Goal: Task Accomplishment & Management: Complete application form

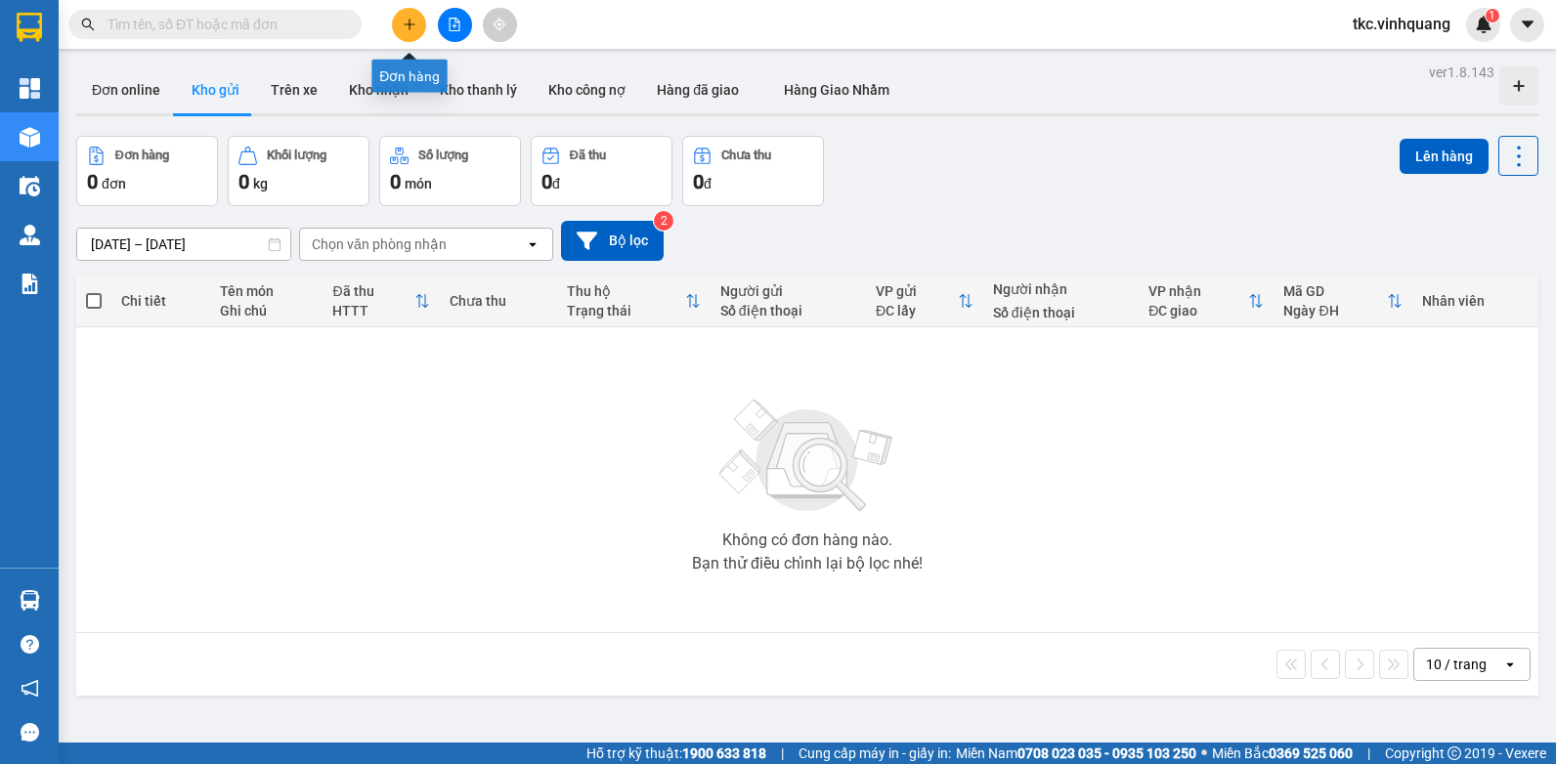
click at [412, 24] on icon "plus" at bounding box center [409, 23] width 11 height 1
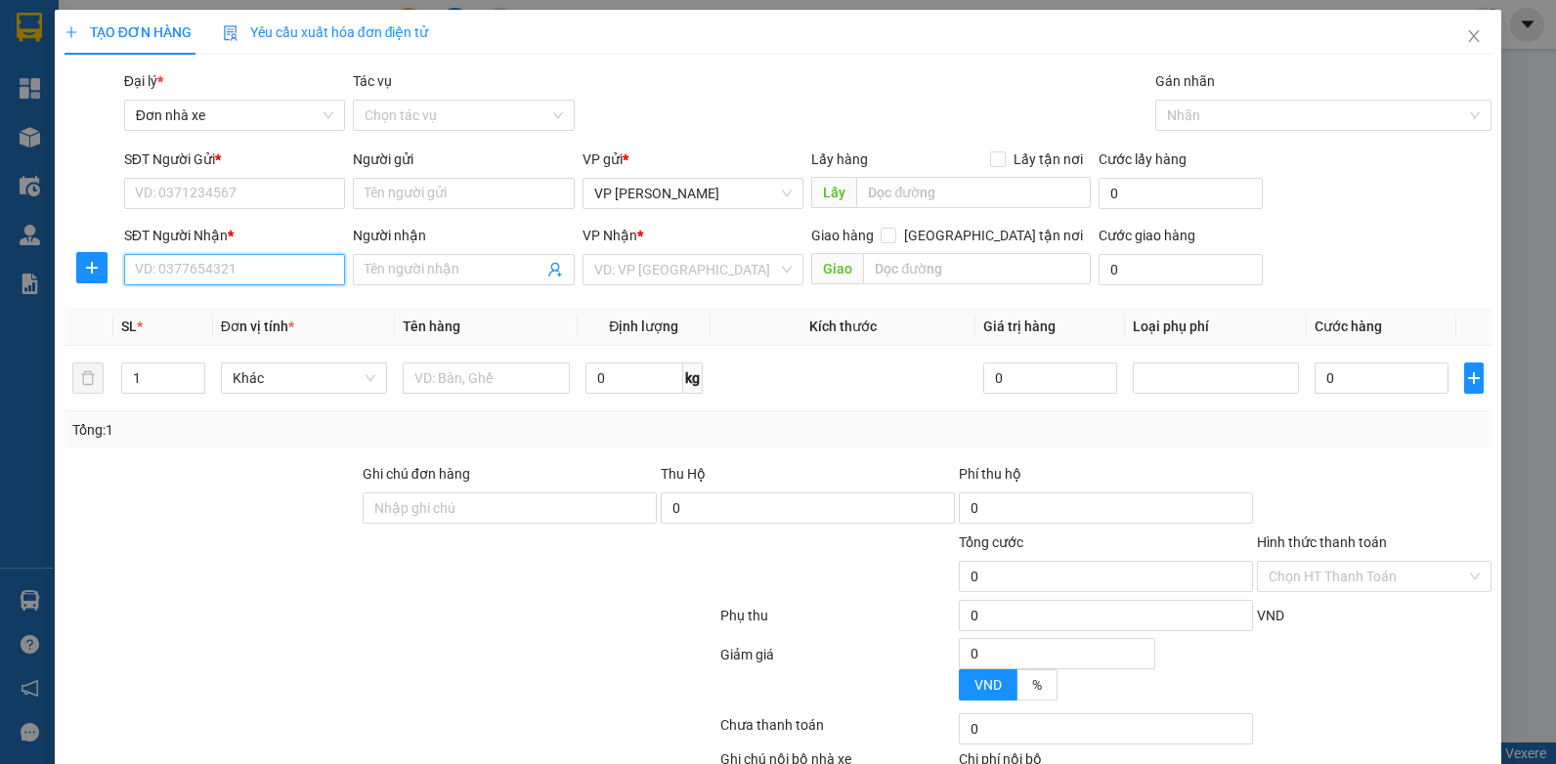
click at [239, 259] on input "SĐT Người Nhận *" at bounding box center [235, 269] width 222 height 31
click at [441, 384] on input "text" at bounding box center [486, 378] width 167 height 31
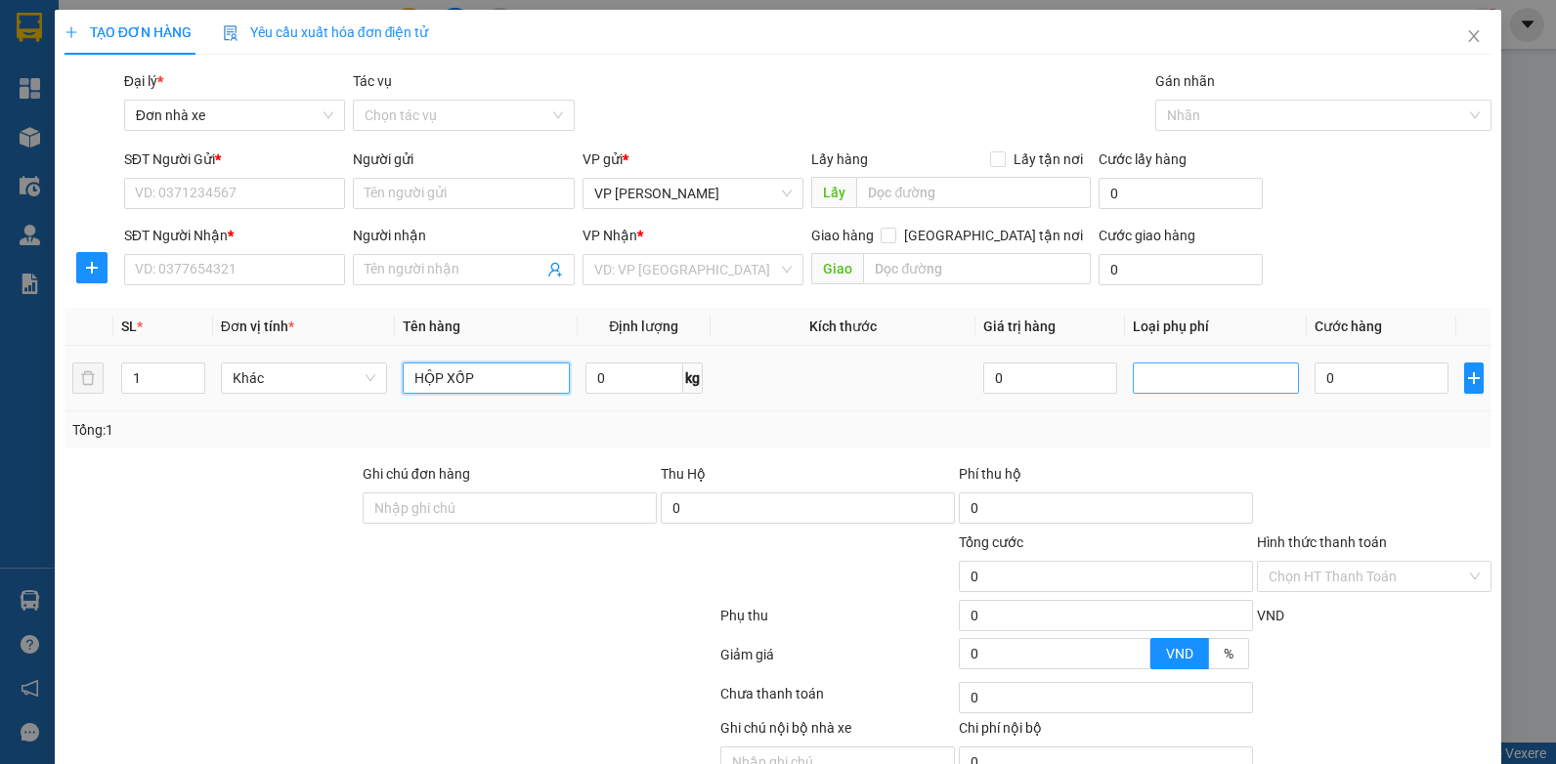
type input "HỘP XỐP"
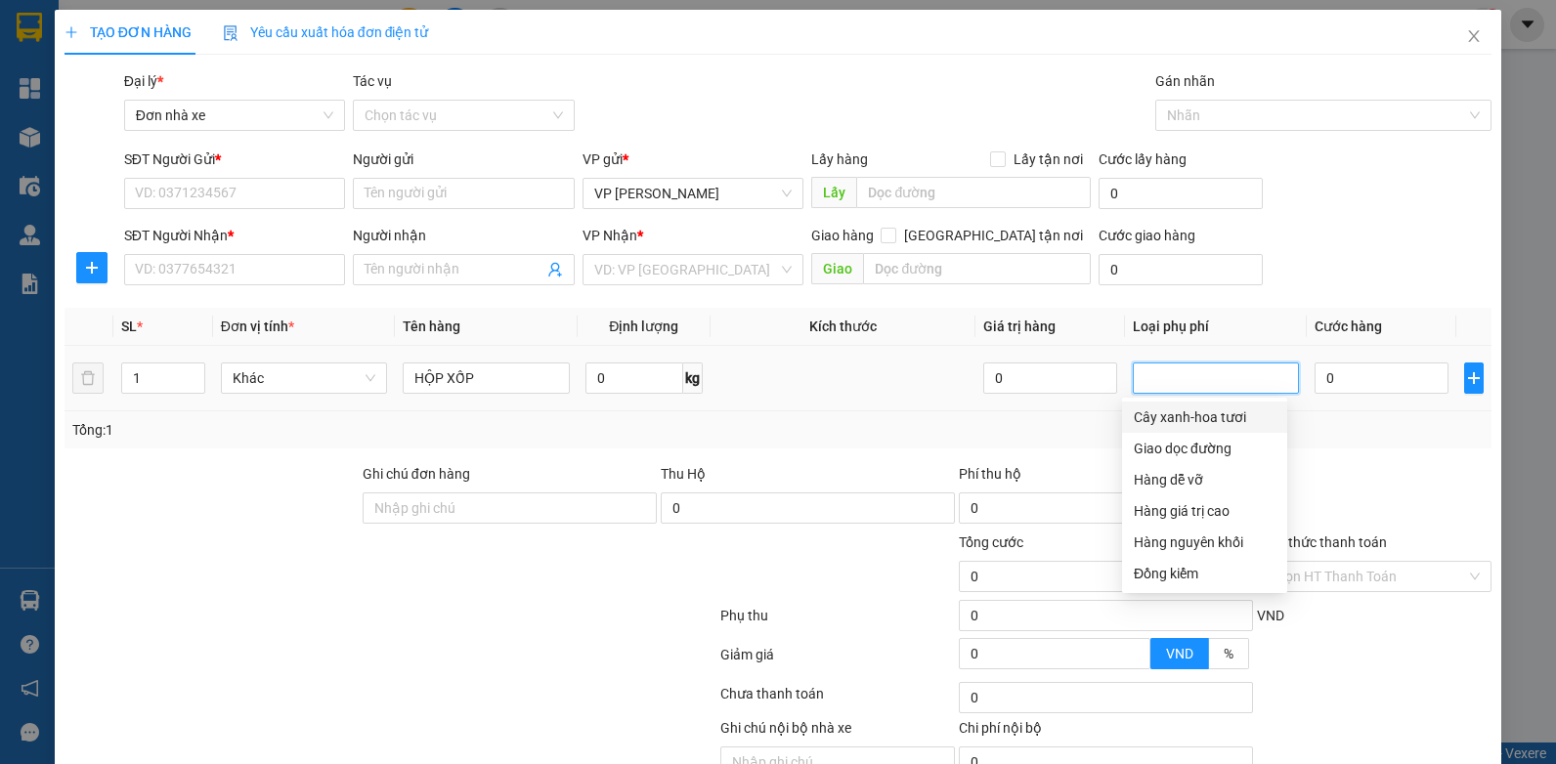
click at [1145, 380] on input "search" at bounding box center [1147, 378] width 4 height 23
click at [650, 429] on div "Tổng: 1" at bounding box center [778, 430] width 1412 height 22
click at [1145, 378] on input "search" at bounding box center [1147, 378] width 4 height 23
click at [232, 273] on input "SĐT Người Nhận *" at bounding box center [235, 269] width 222 height 31
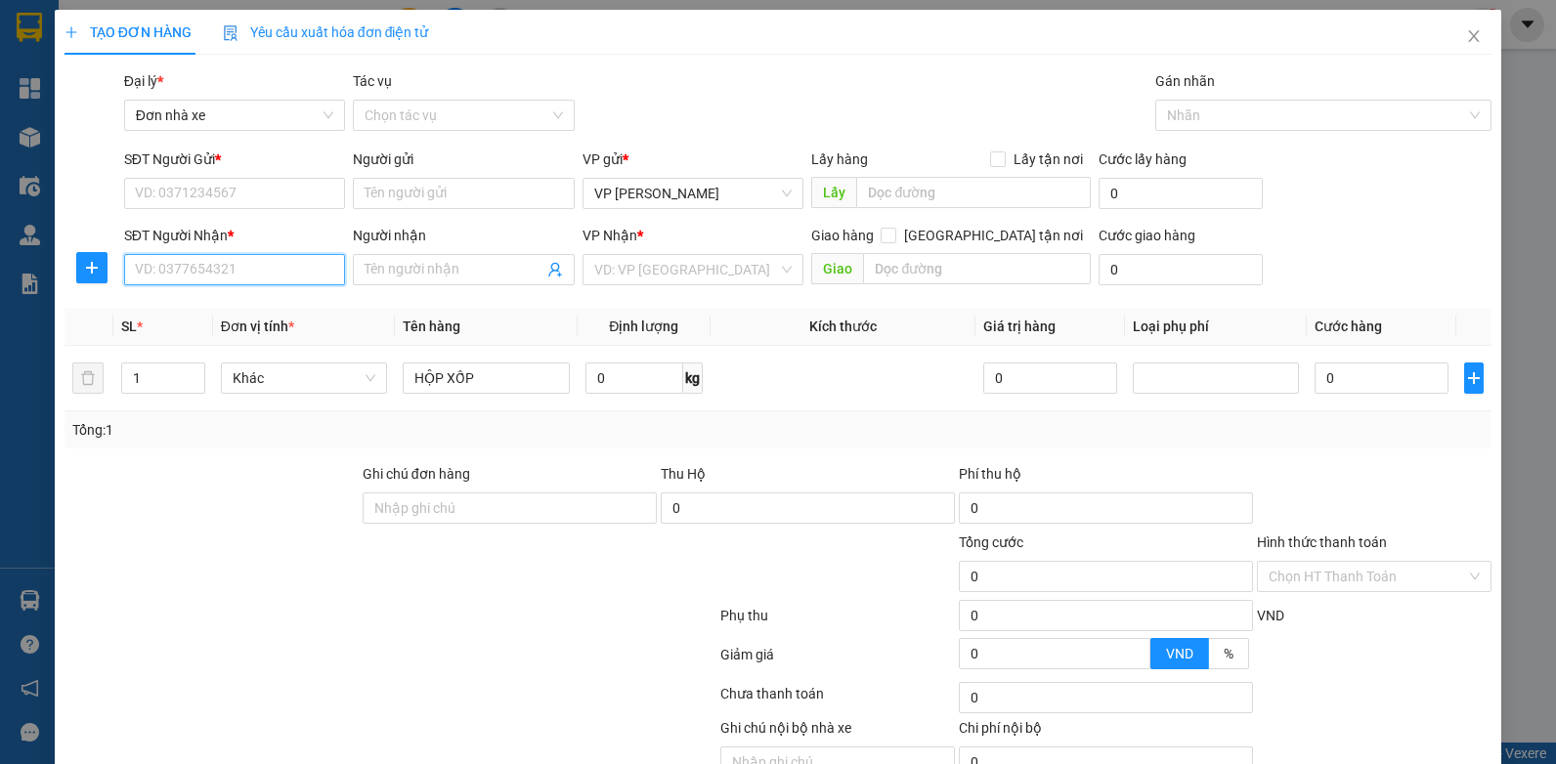
click at [174, 269] on input "SĐT Người Nhận *" at bounding box center [235, 269] width 222 height 31
click at [194, 279] on input "SĐT Người Nhận *" at bounding box center [235, 269] width 222 height 31
click at [193, 269] on input "SĐT Người Nhận *" at bounding box center [235, 269] width 222 height 31
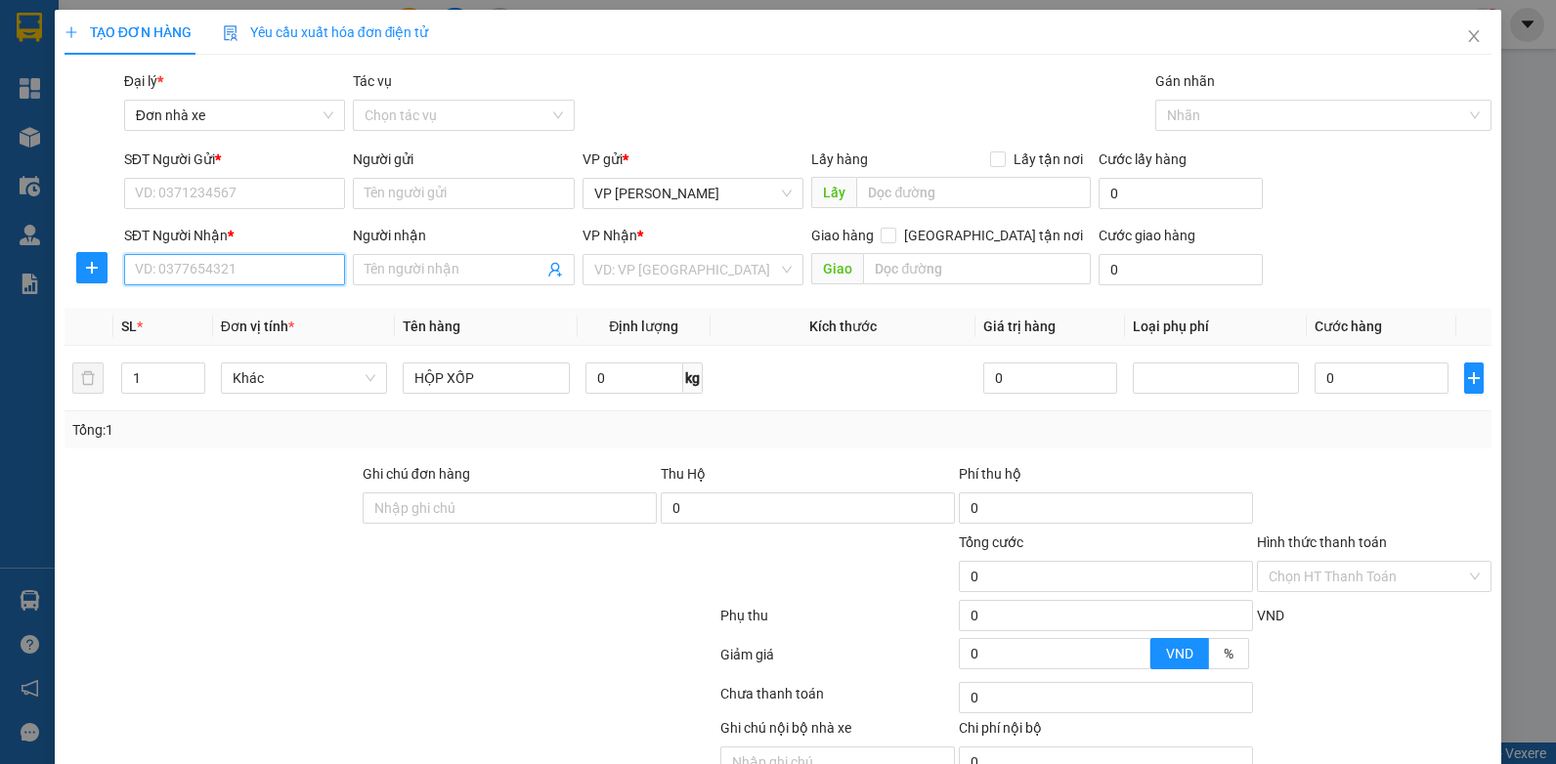
click at [193, 269] on input "SĐT Người Nhận *" at bounding box center [235, 269] width 222 height 31
click at [202, 195] on input "SĐT Người Gửi *" at bounding box center [235, 193] width 222 height 31
click at [250, 195] on input "SĐT Người Gửi *" at bounding box center [235, 193] width 222 height 31
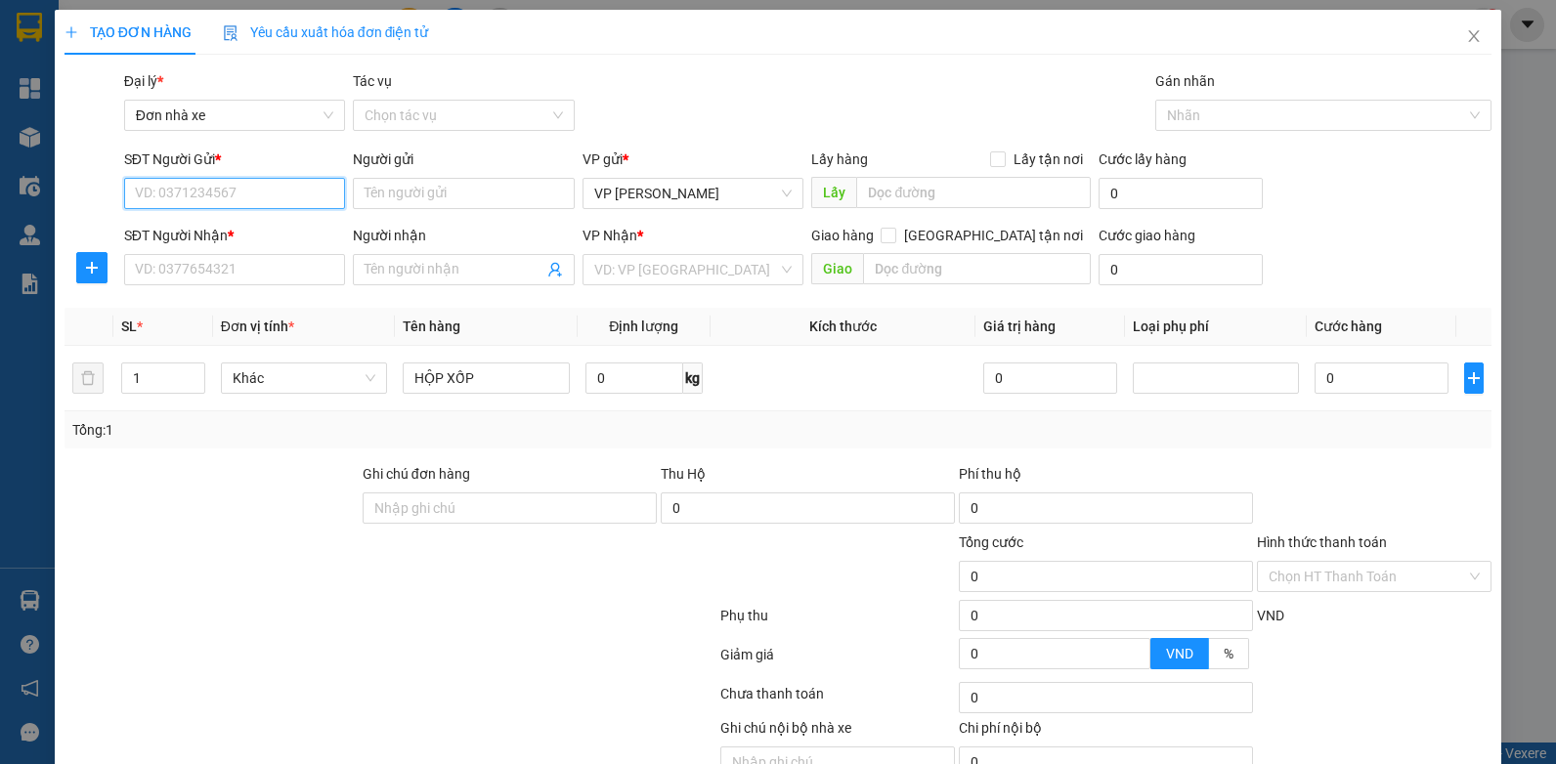
click at [234, 187] on input "SĐT Người Gửi *" at bounding box center [235, 193] width 222 height 31
click at [231, 187] on input "SĐT Người Gửi *" at bounding box center [235, 193] width 222 height 31
click at [176, 188] on input "SĐT Người Gửi *" at bounding box center [235, 193] width 222 height 31
type input "0989892843"
click at [394, 201] on input "Người gửi" at bounding box center [464, 193] width 222 height 31
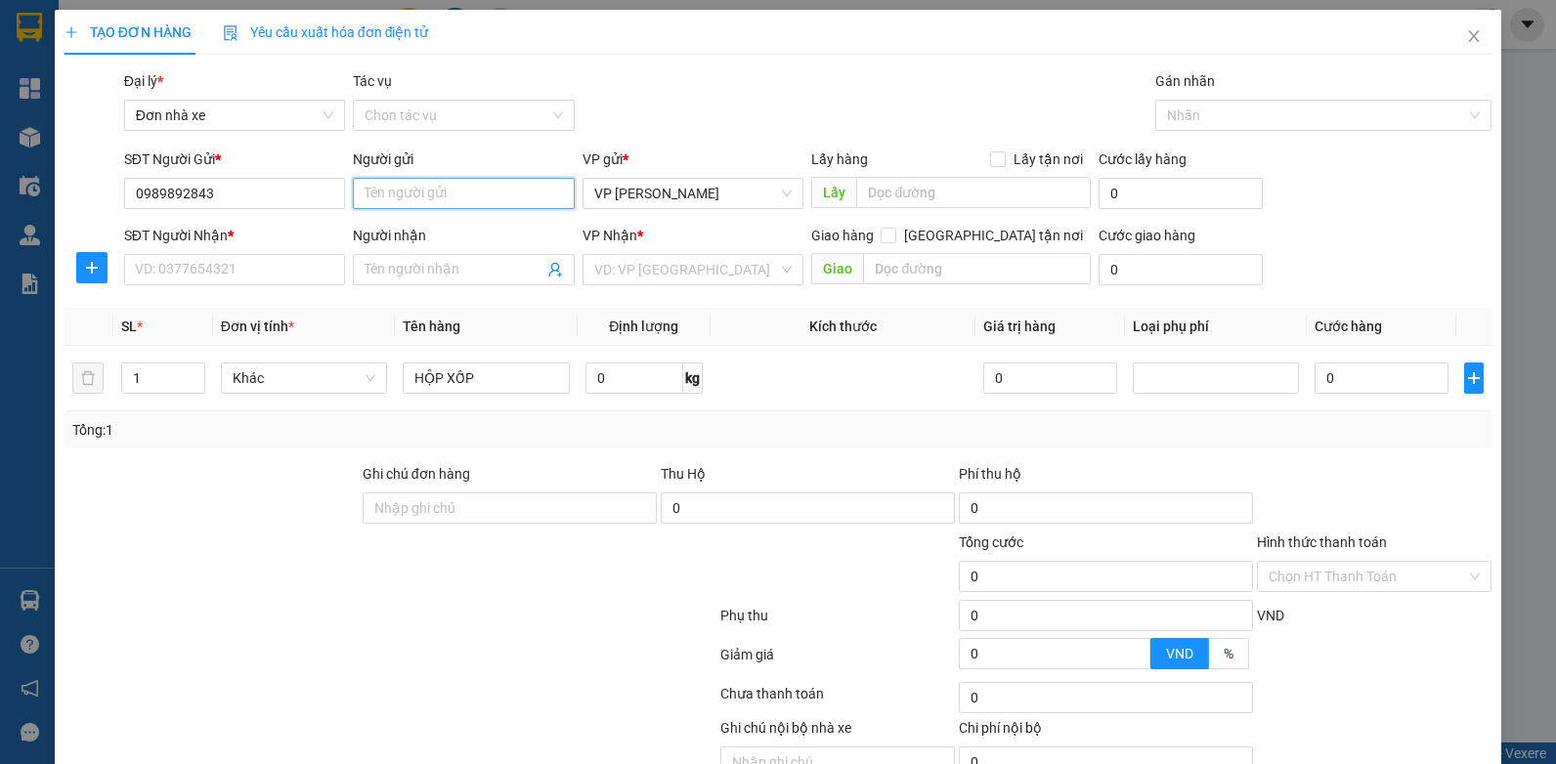
type input "D"
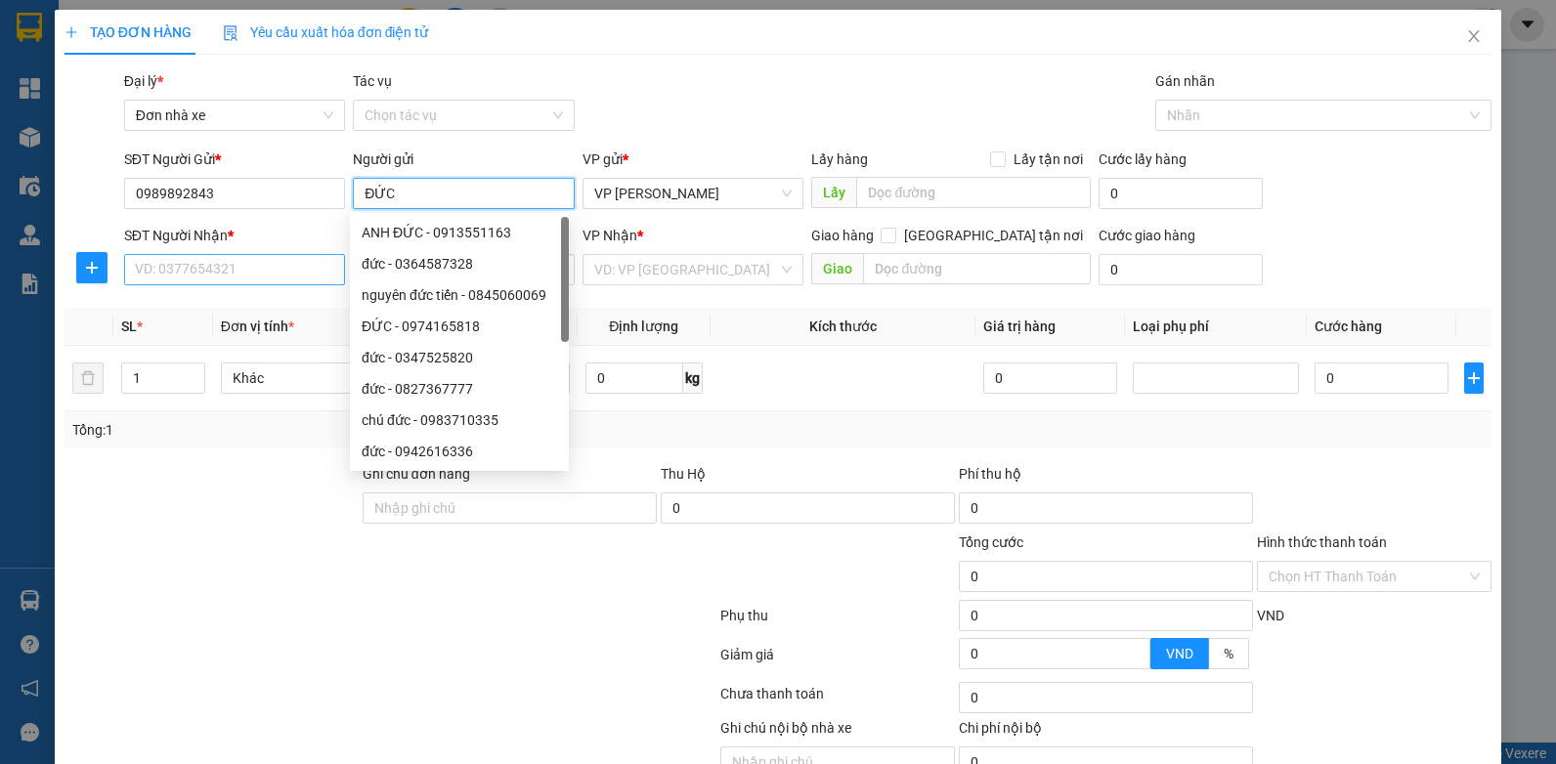
type input "ĐỨC"
click at [174, 270] on input "SĐT Người Nhận *" at bounding box center [235, 269] width 222 height 31
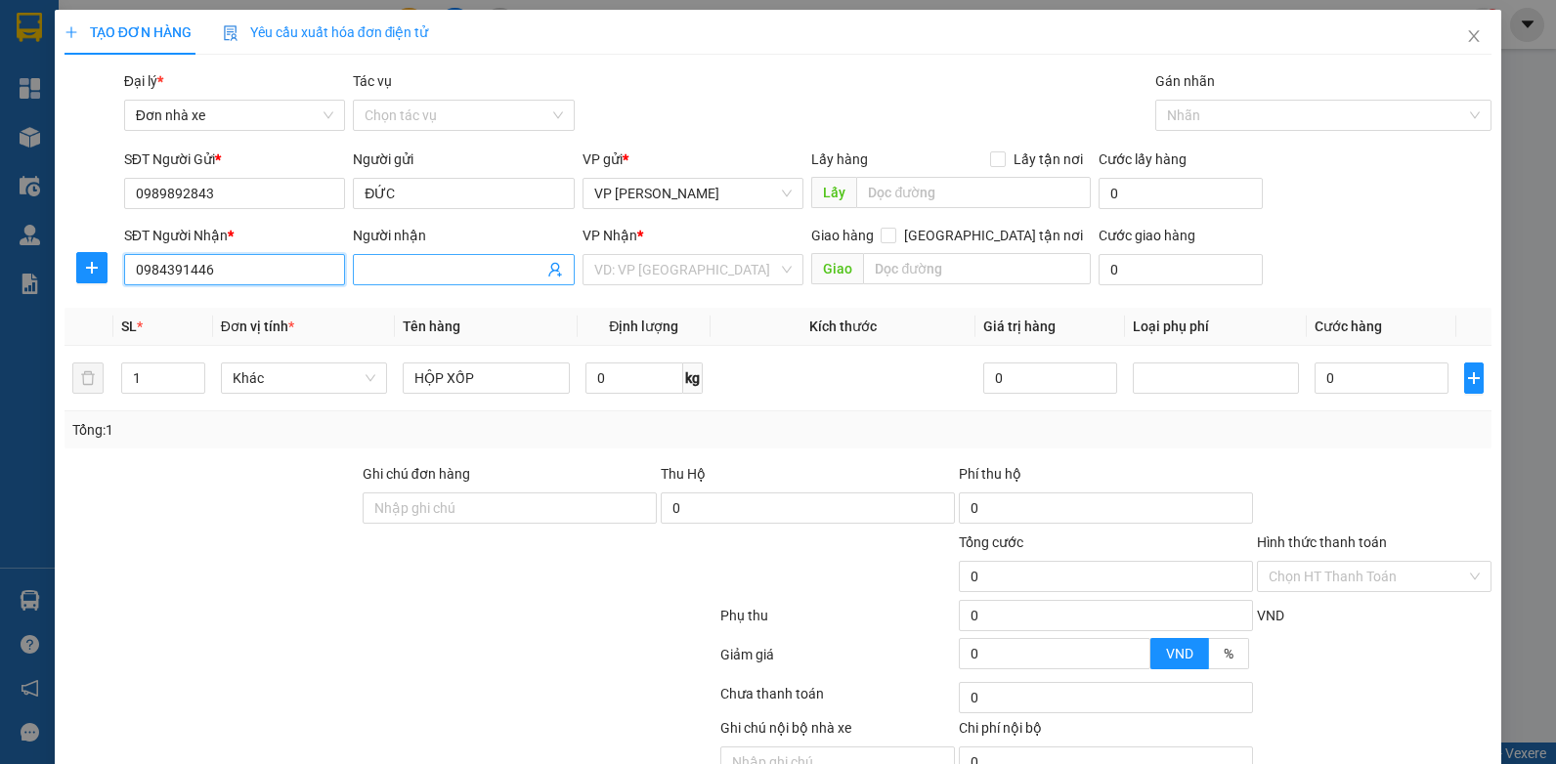
type input "0984391446"
click at [390, 271] on input "Người nhận" at bounding box center [454, 270] width 179 height 22
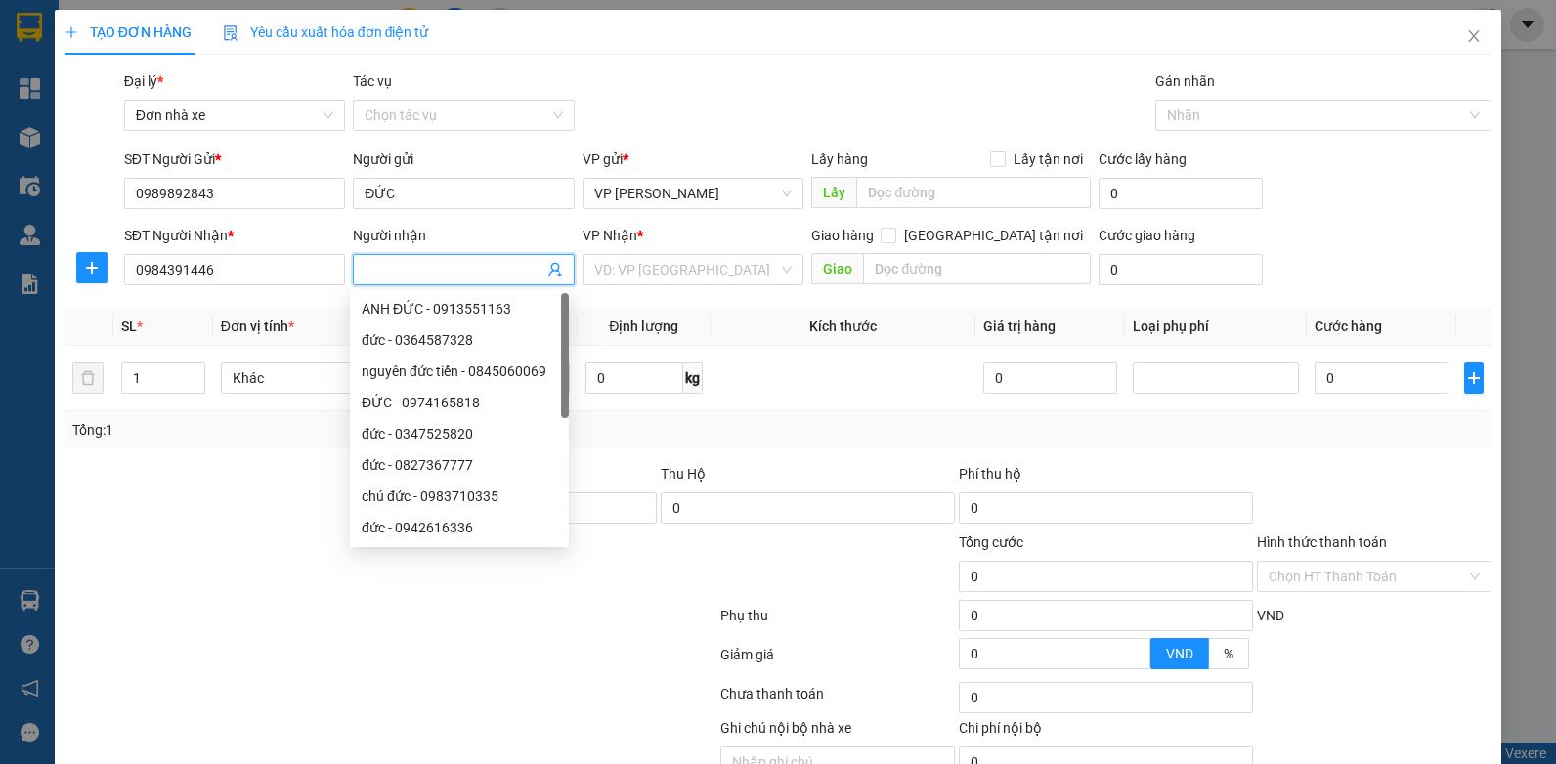
type input "D"
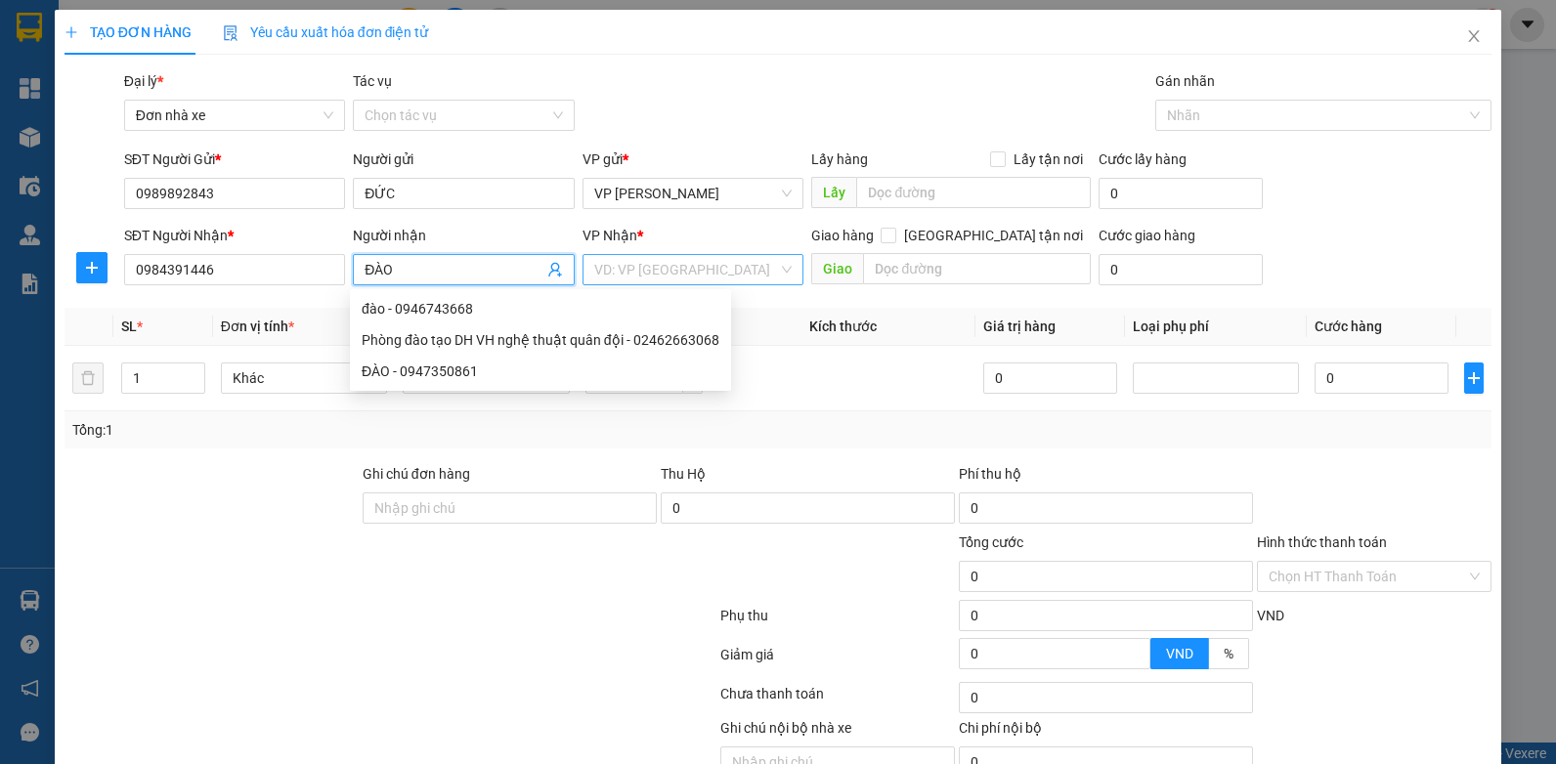
type input "ĐÀO"
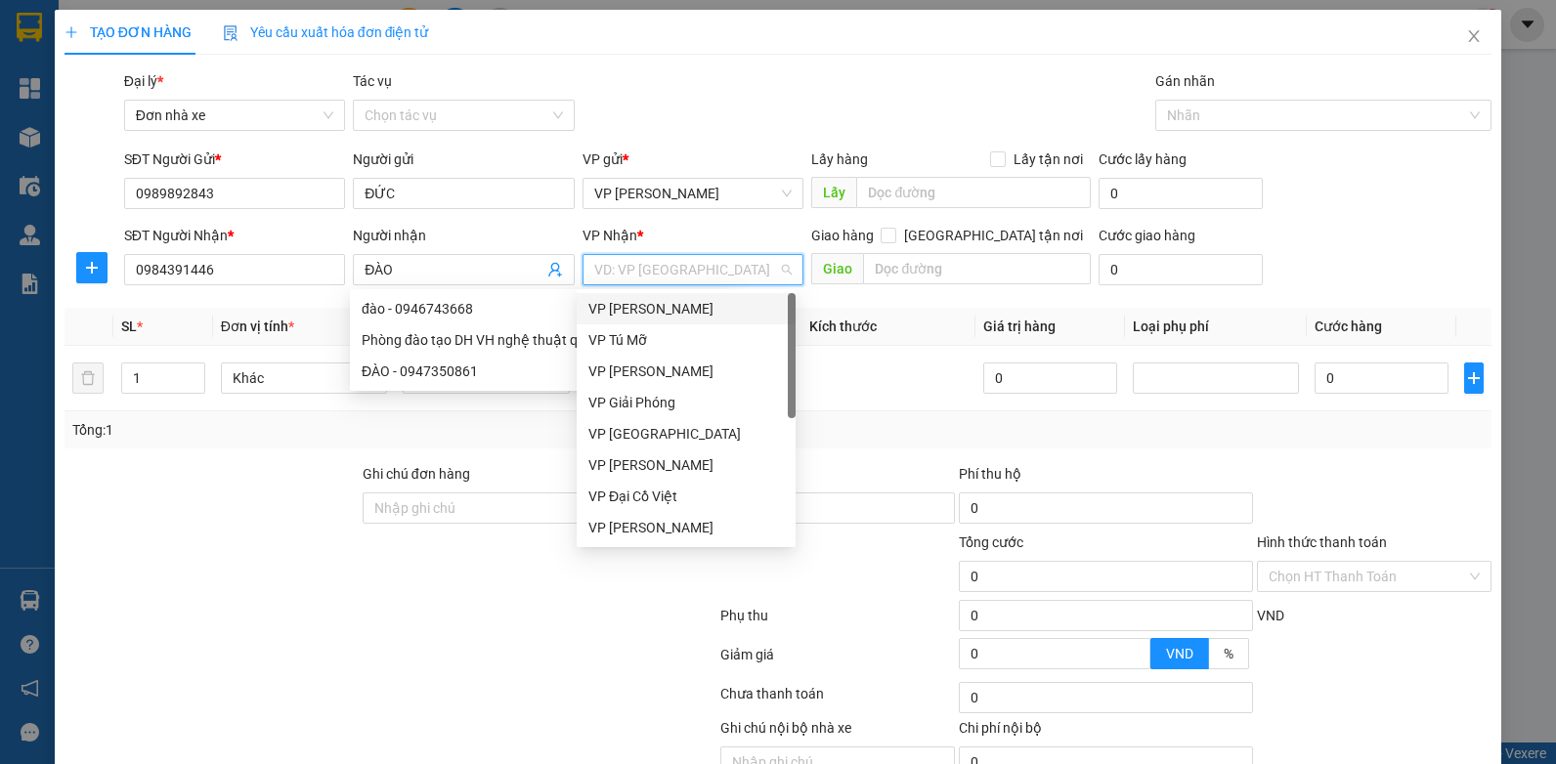
click at [700, 268] on input "search" at bounding box center [686, 269] width 185 height 29
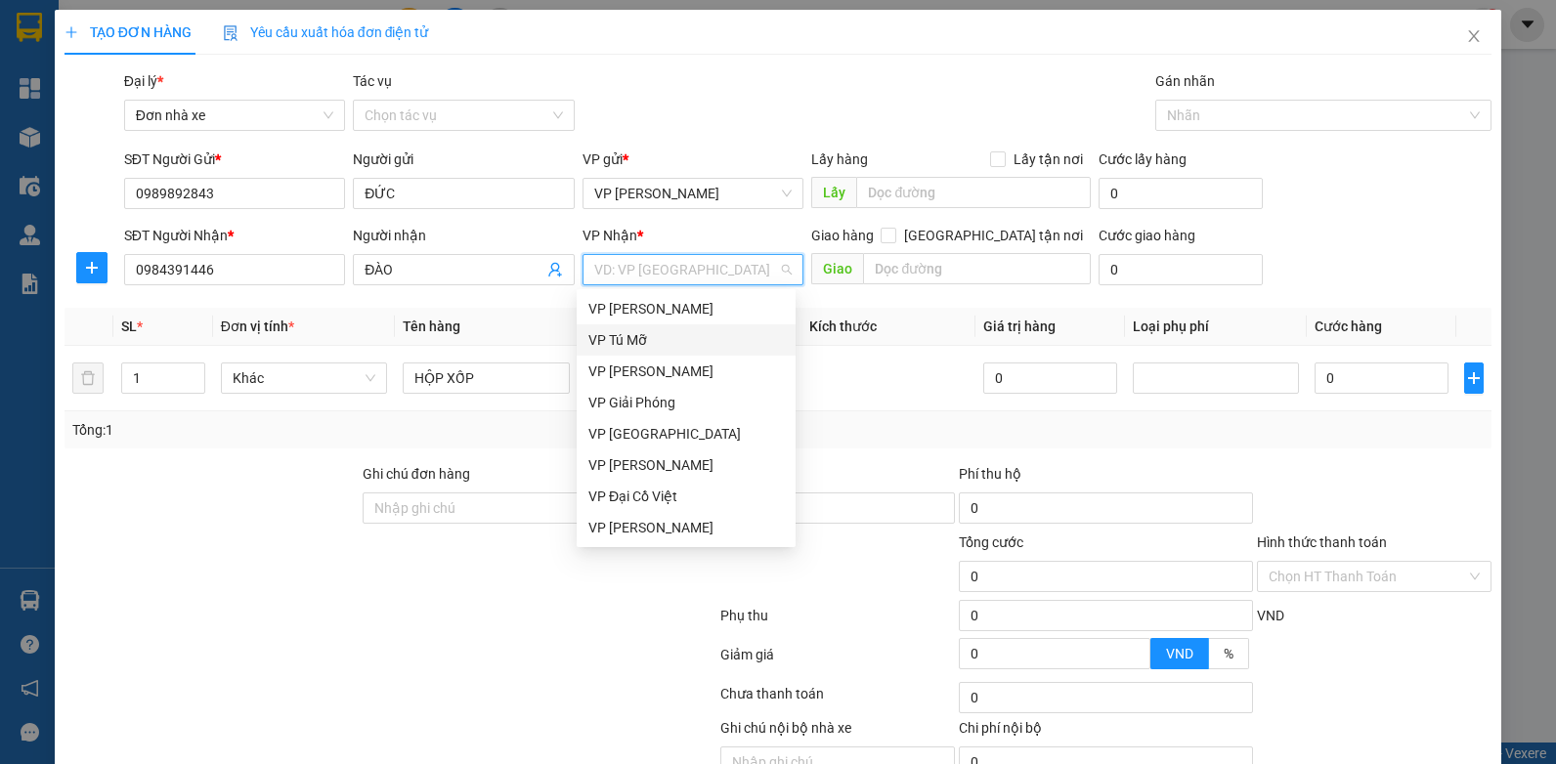
drag, startPoint x: 637, startPoint y: 307, endPoint x: 938, endPoint y: 303, distance: 301.1
click at [938, 303] on body "Kết quả tìm kiếm ( 0 ) Bộ lọc No Data tkc.vinhquang 1 Tổng Quan Kho hàng mới Đi…" at bounding box center [778, 382] width 1556 height 764
click at [661, 309] on div "VP [PERSON_NAME]" at bounding box center [685, 309] width 195 height 22
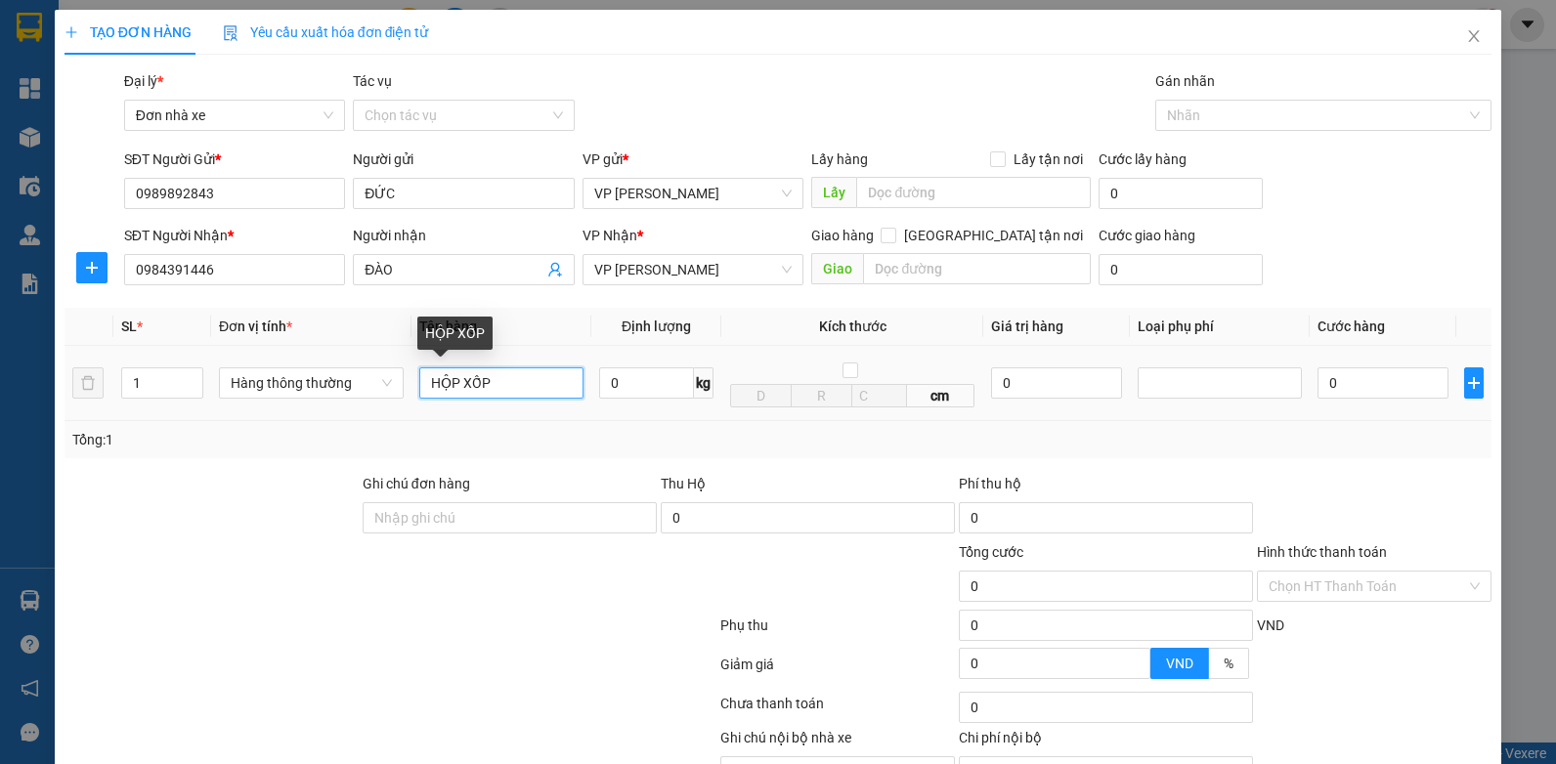
click at [419, 383] on input "HỘP XỐP" at bounding box center [501, 383] width 164 height 31
click at [533, 386] on input "HỘP+HỘP XỐP" at bounding box center [501, 383] width 164 height 31
type input "HỘP+HỘP XỐP PK"
click at [640, 379] on input "0" at bounding box center [647, 383] width 96 height 31
type input "10"
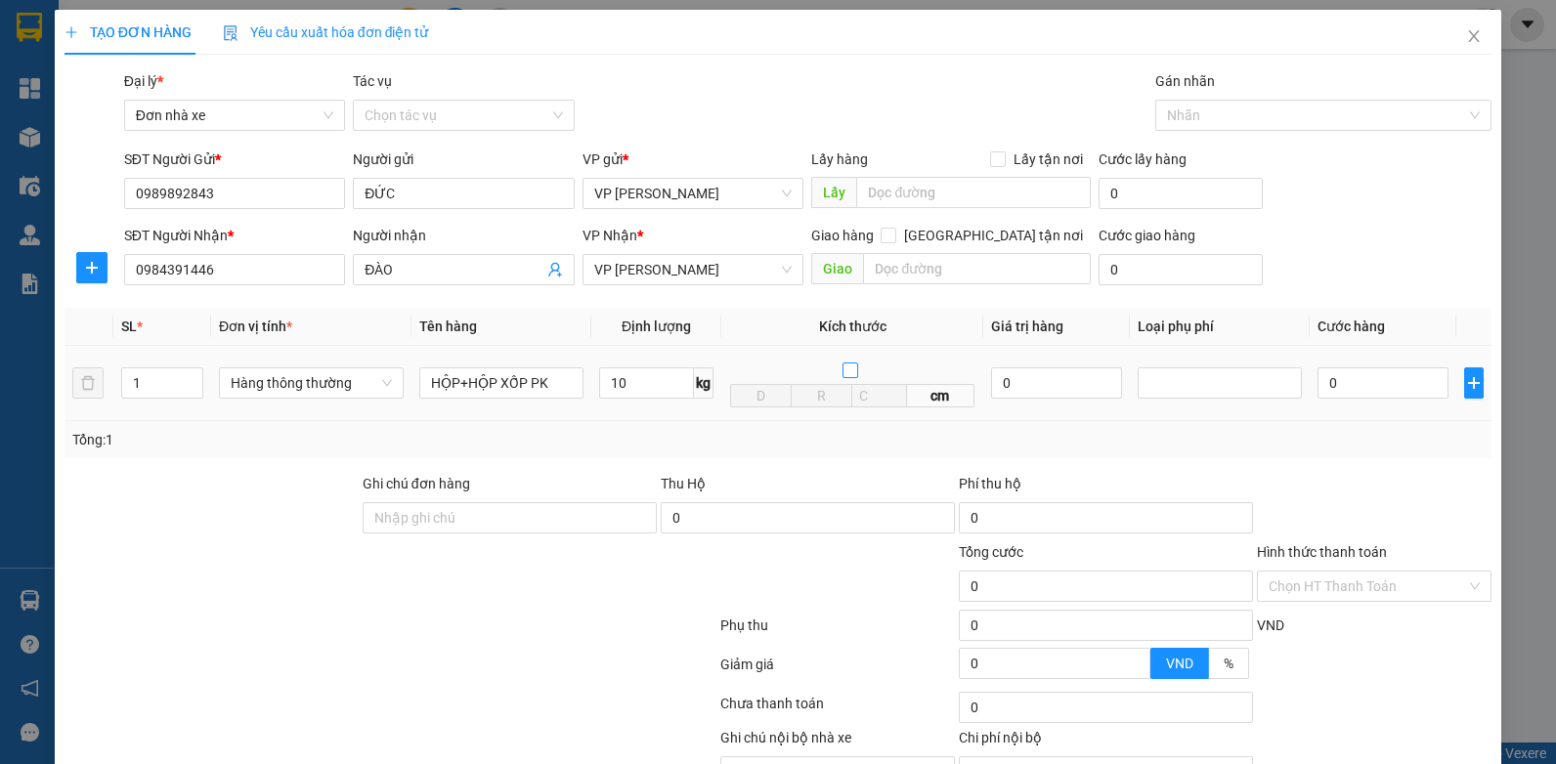
type input "40.000"
click at [634, 387] on input "10" at bounding box center [647, 383] width 96 height 31
type input "12"
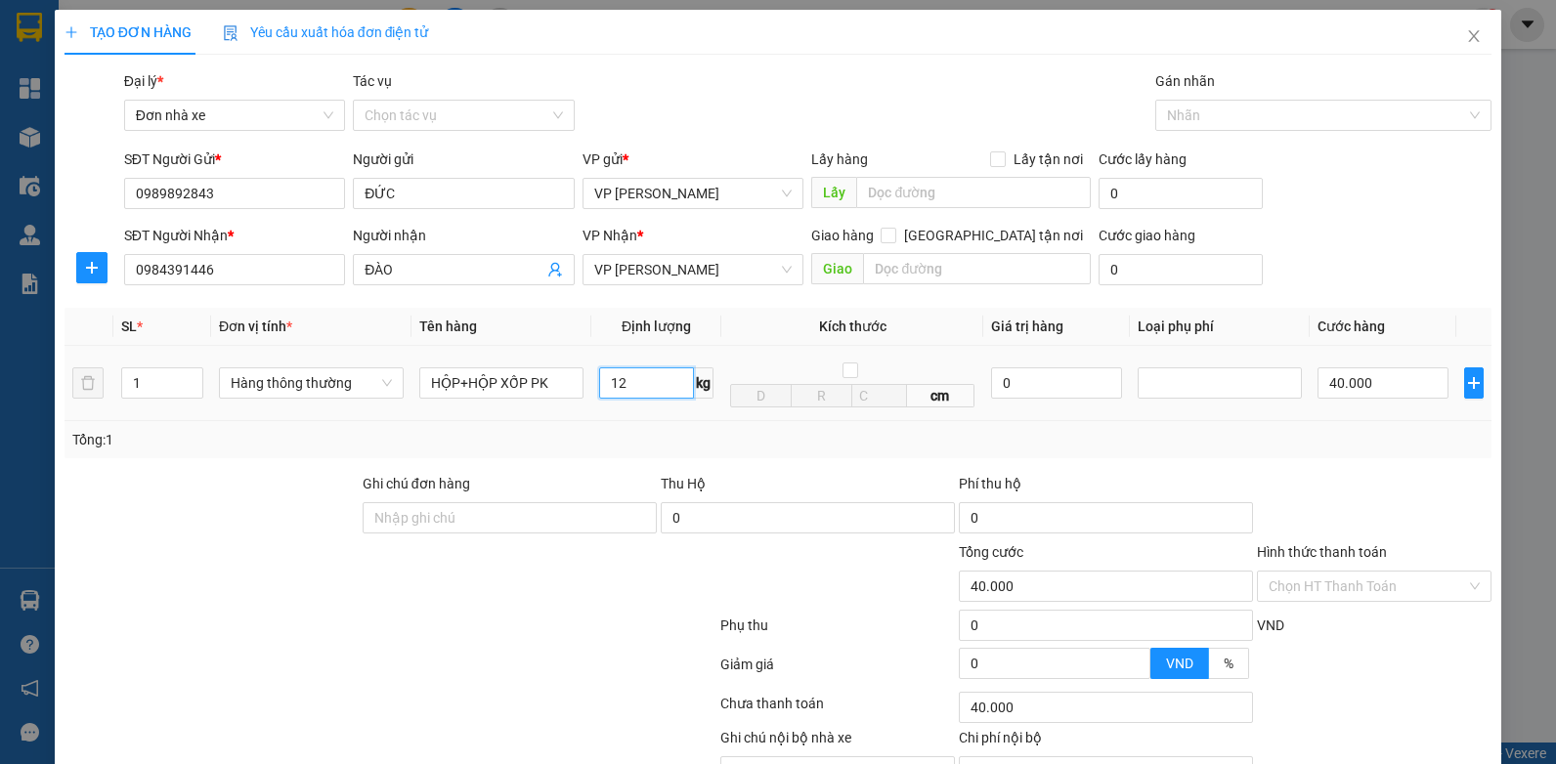
click at [644, 386] on input "12" at bounding box center [647, 383] width 96 height 31
type input "0"
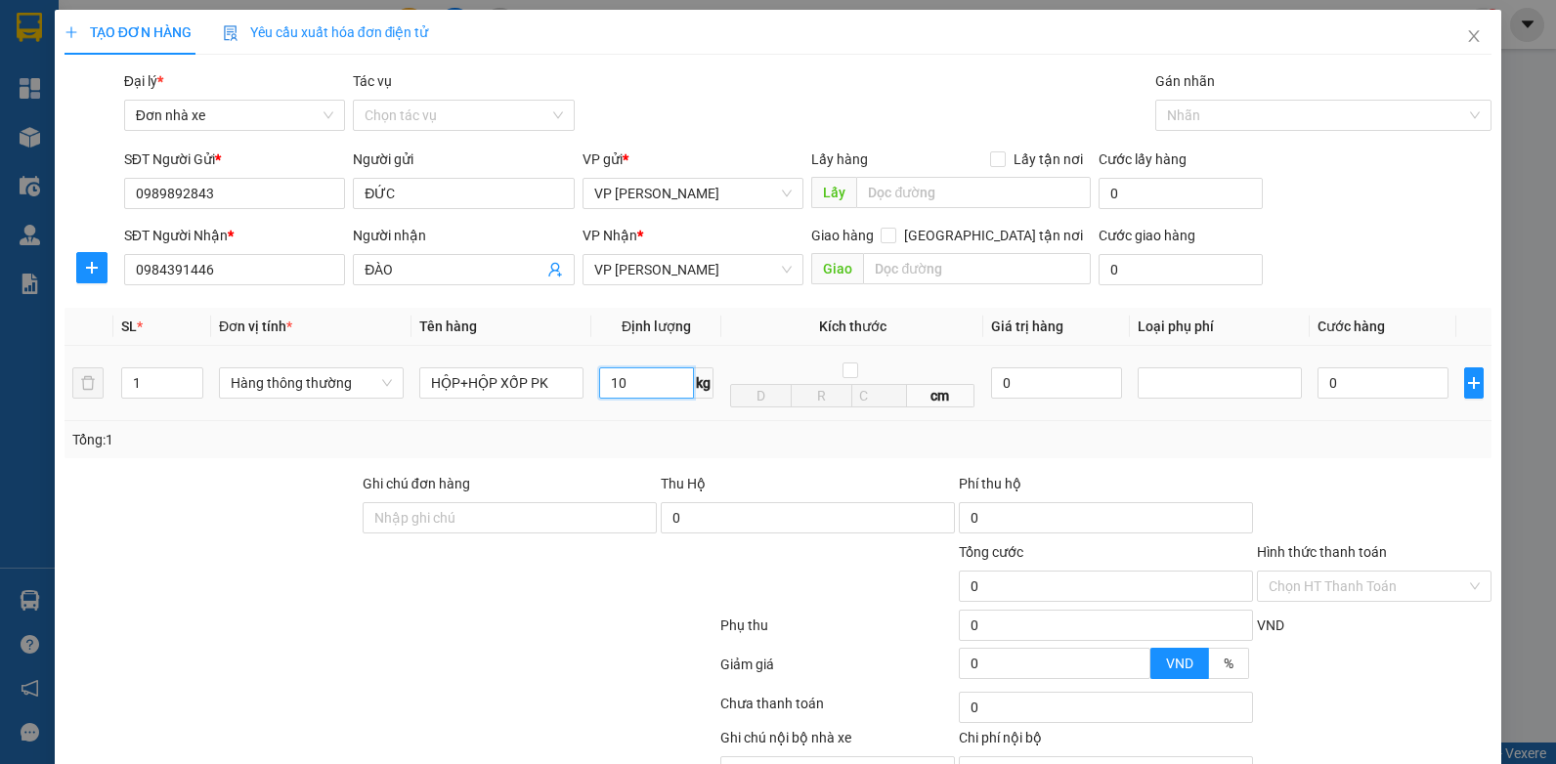
type input "10"
type input "40.000"
click at [669, 392] on input "10" at bounding box center [647, 383] width 96 height 31
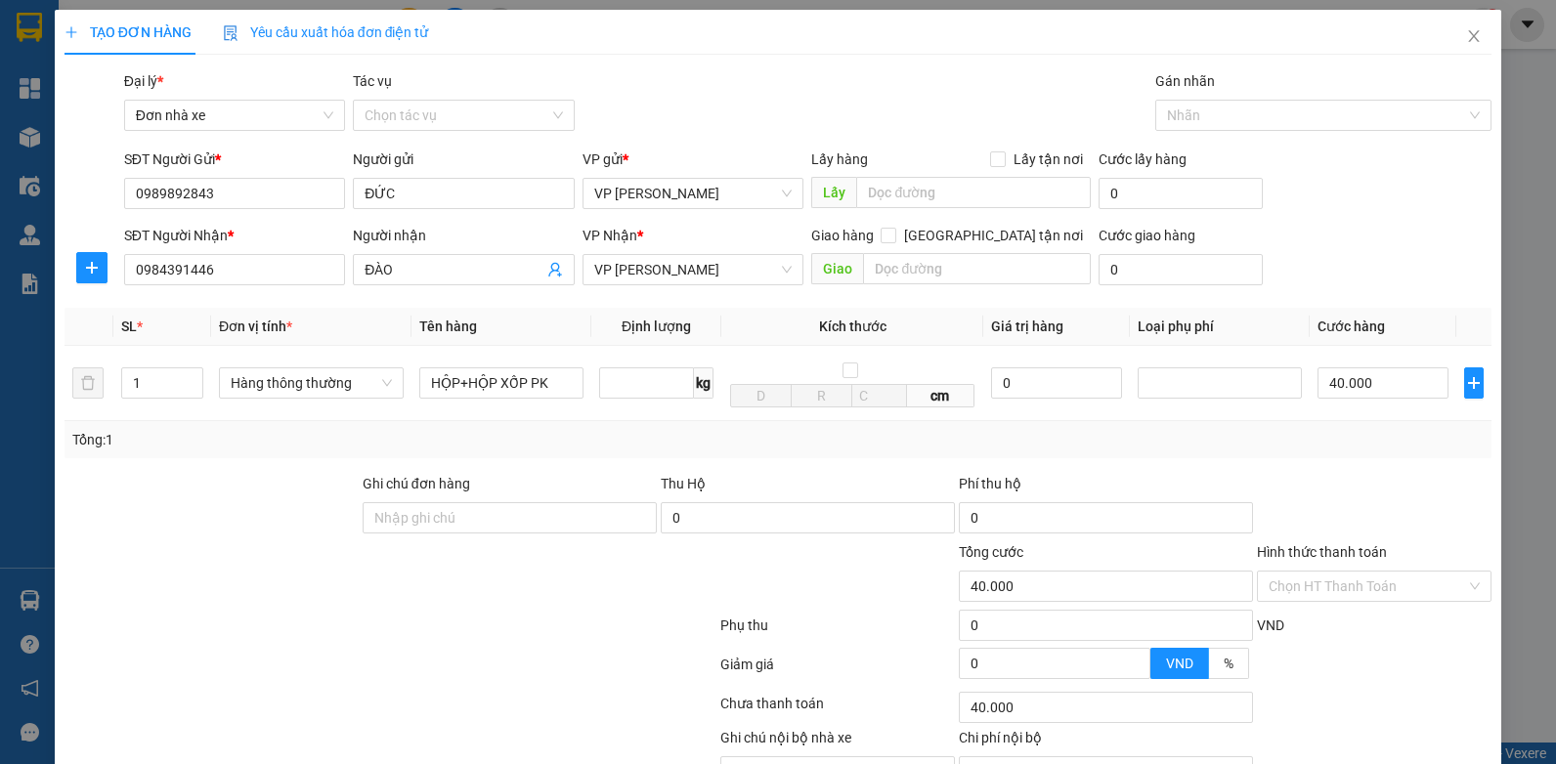
type input "0"
type input "2"
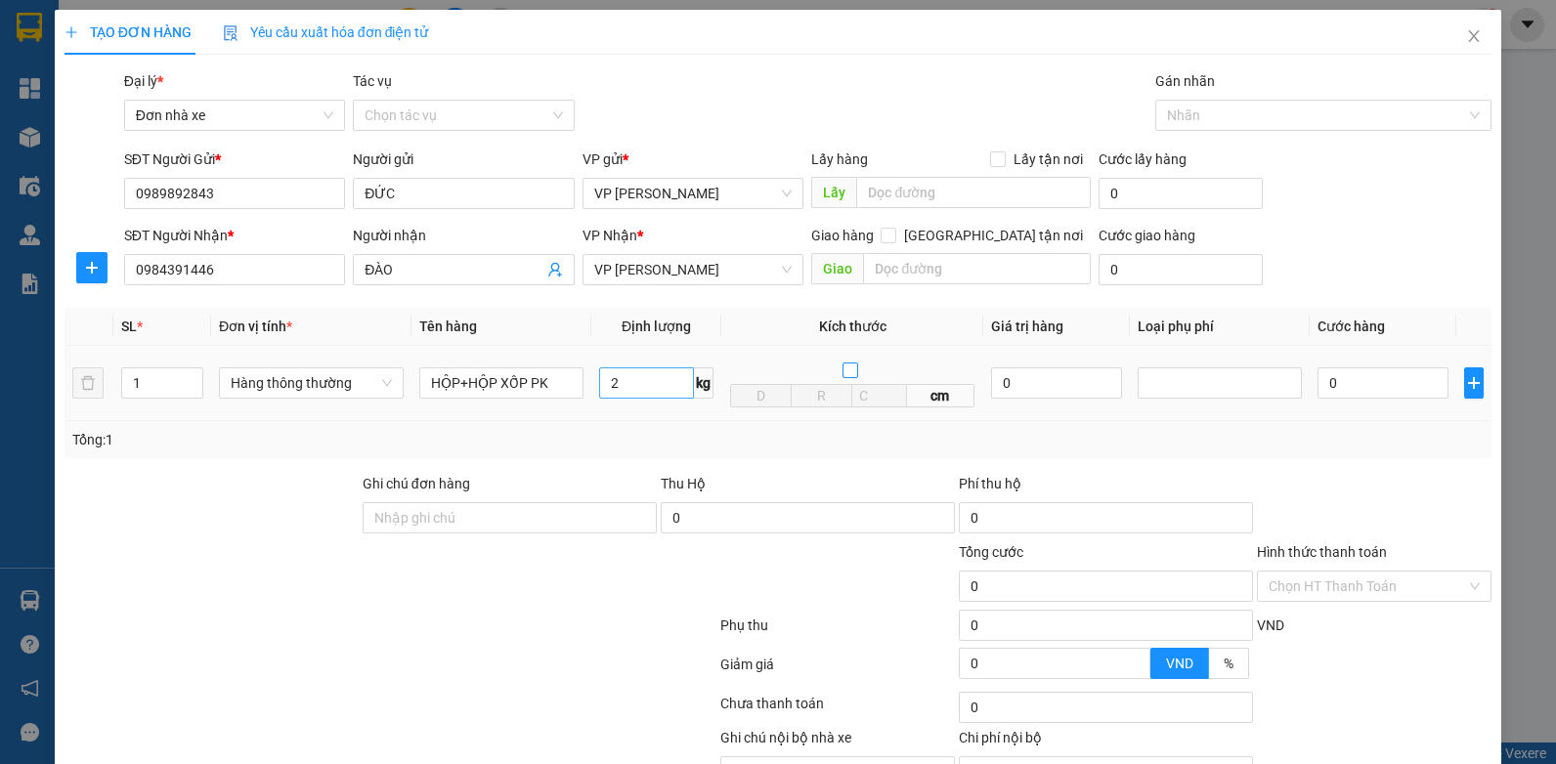
type input "30.000"
click at [649, 378] on input "2" at bounding box center [647, 383] width 96 height 31
click at [628, 392] on input "3" at bounding box center [647, 383] width 96 height 31
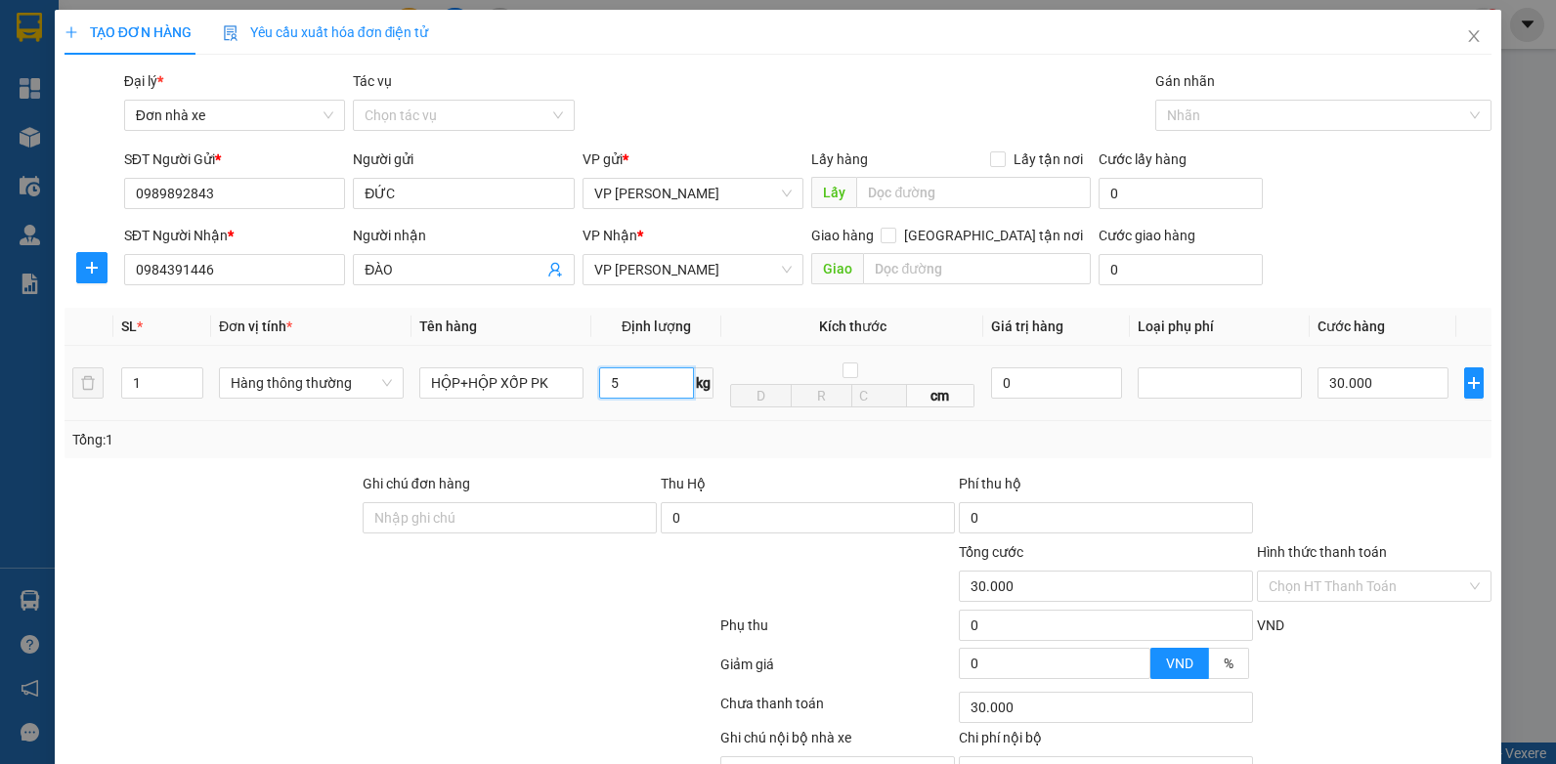
type input "5"
click at [628, 392] on input "5" at bounding box center [647, 383] width 96 height 31
type input "0"
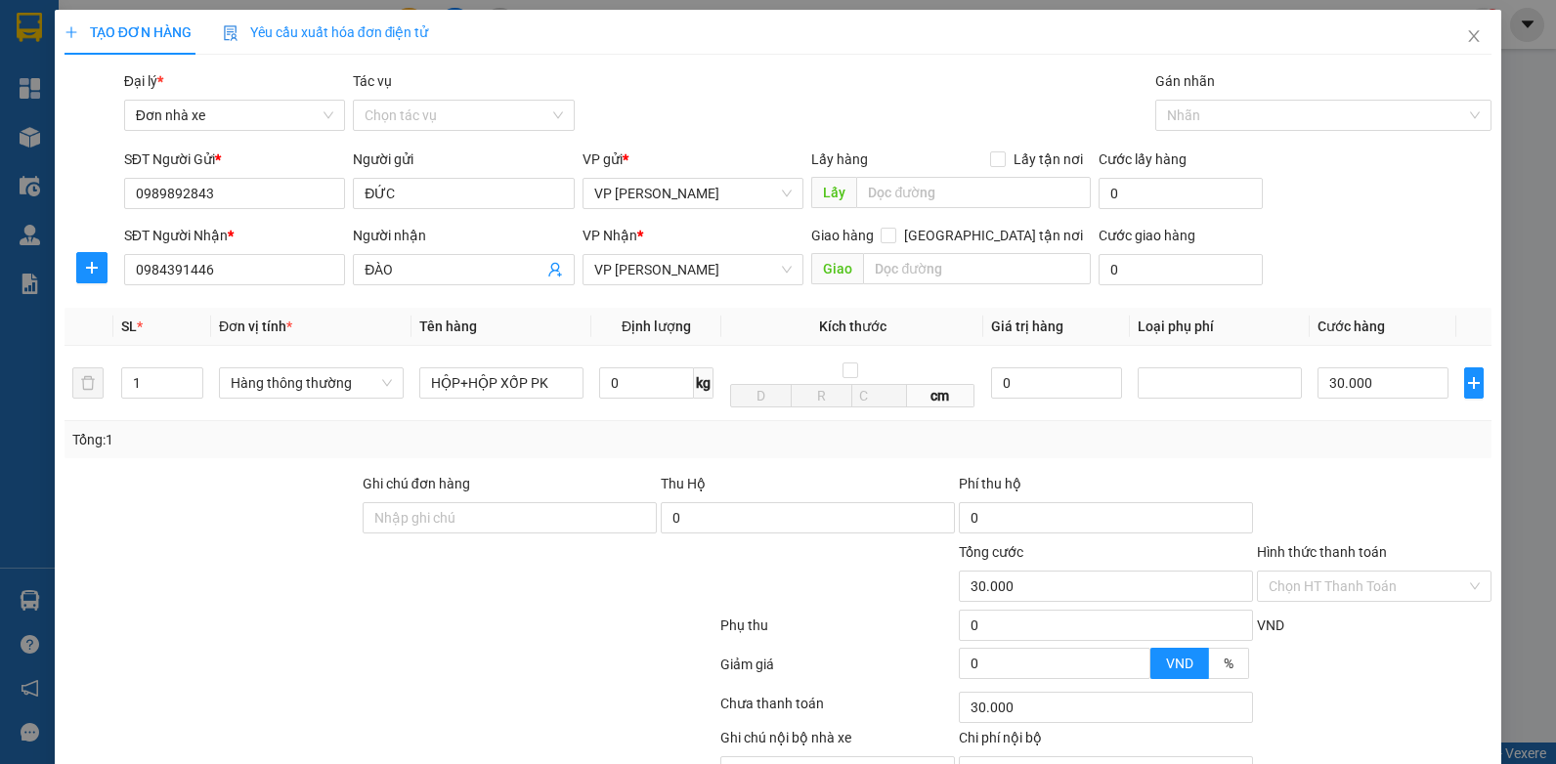
type input "0"
click at [1350, 386] on input "0" at bounding box center [1383, 383] width 131 height 31
type input "3"
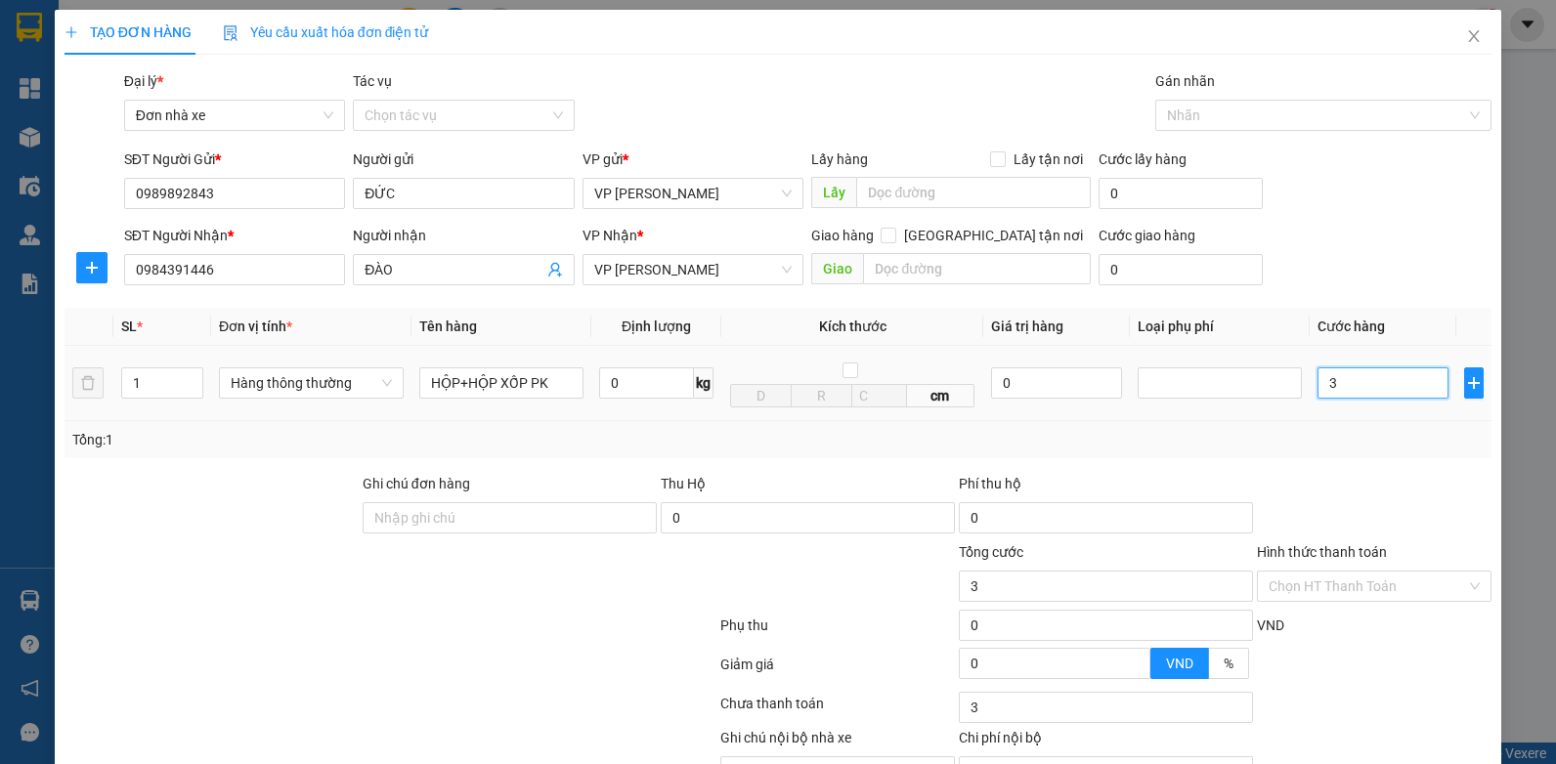
type input "32"
type input "320"
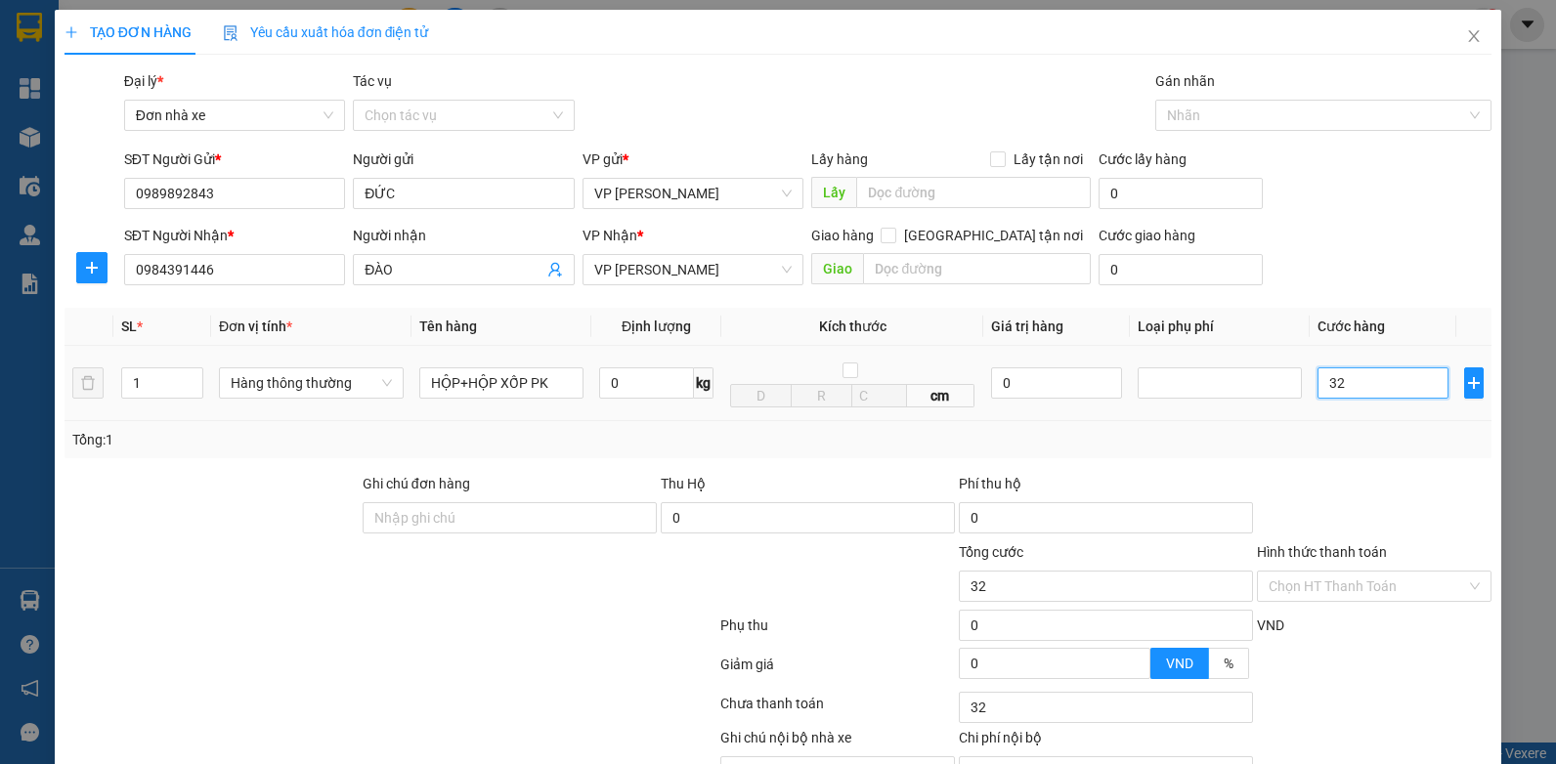
type input "320"
type input "320.000"
click at [1361, 445] on div "Tổng: 1" at bounding box center [778, 440] width 1412 height 22
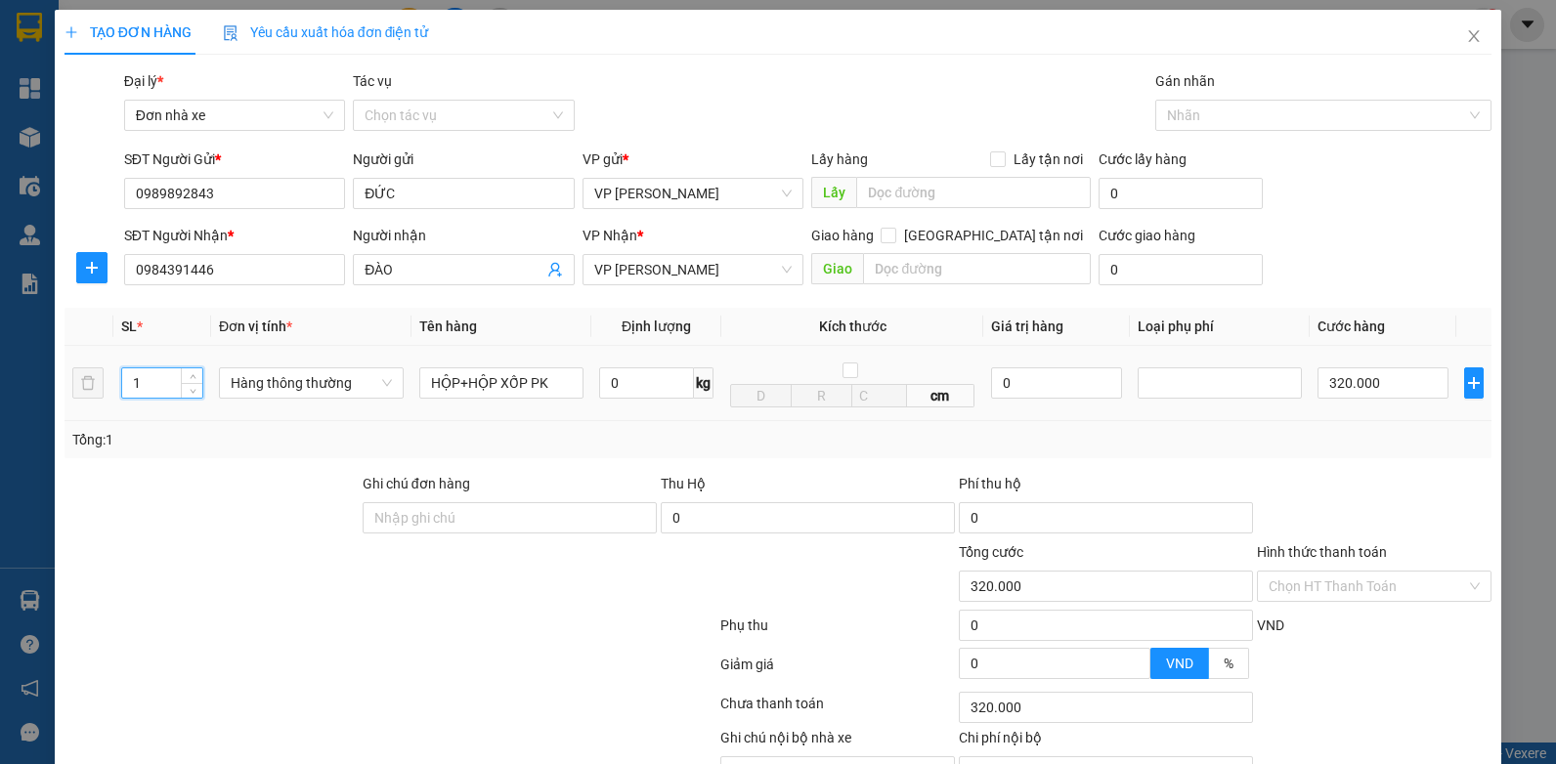
click at [141, 395] on input "1" at bounding box center [162, 383] width 80 height 29
type input "12"
type input "0"
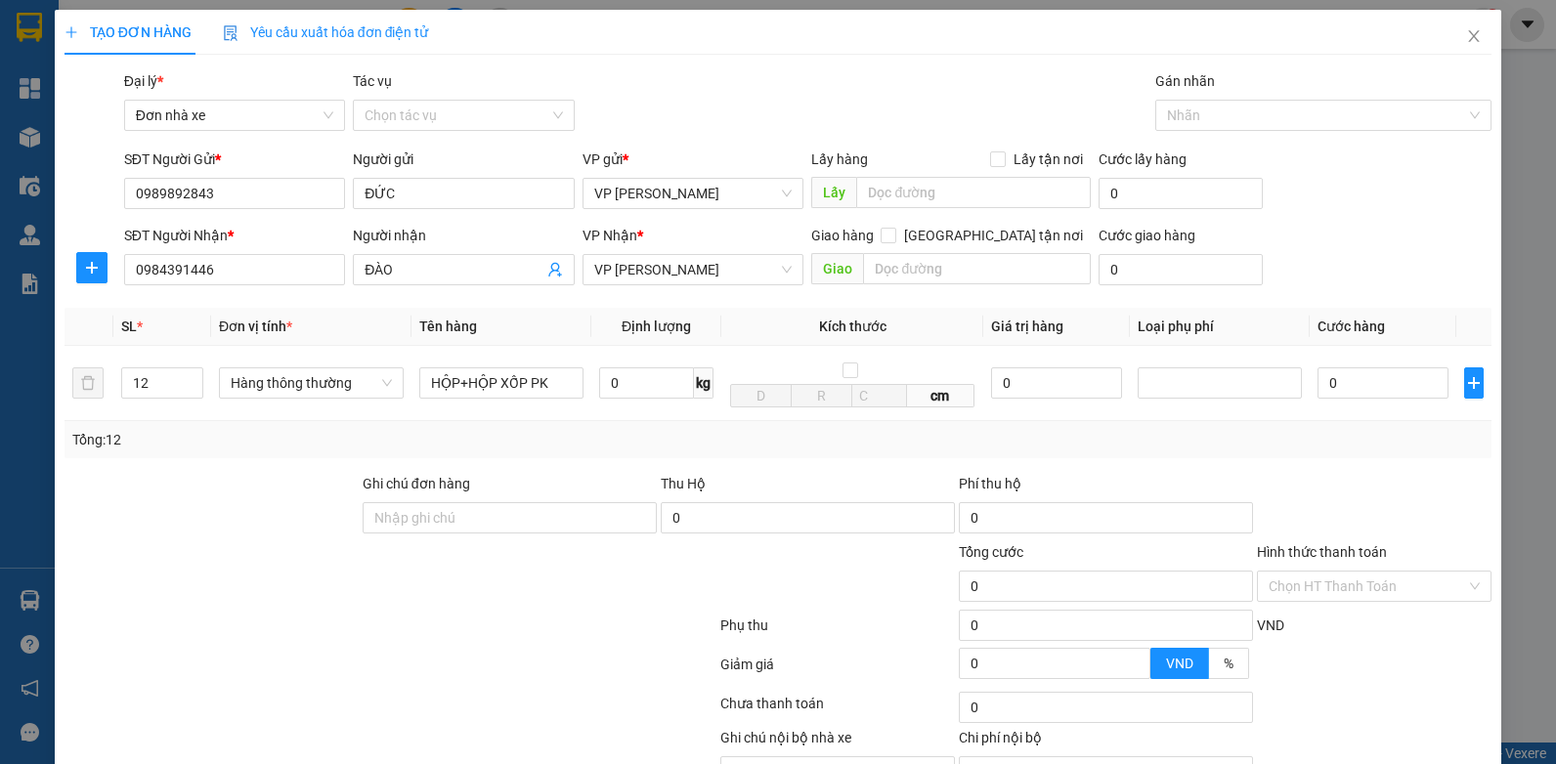
click at [1187, 441] on div "Tổng: 12" at bounding box center [778, 440] width 1412 height 22
click at [1348, 388] on input "0" at bounding box center [1383, 383] width 131 height 31
type input "3"
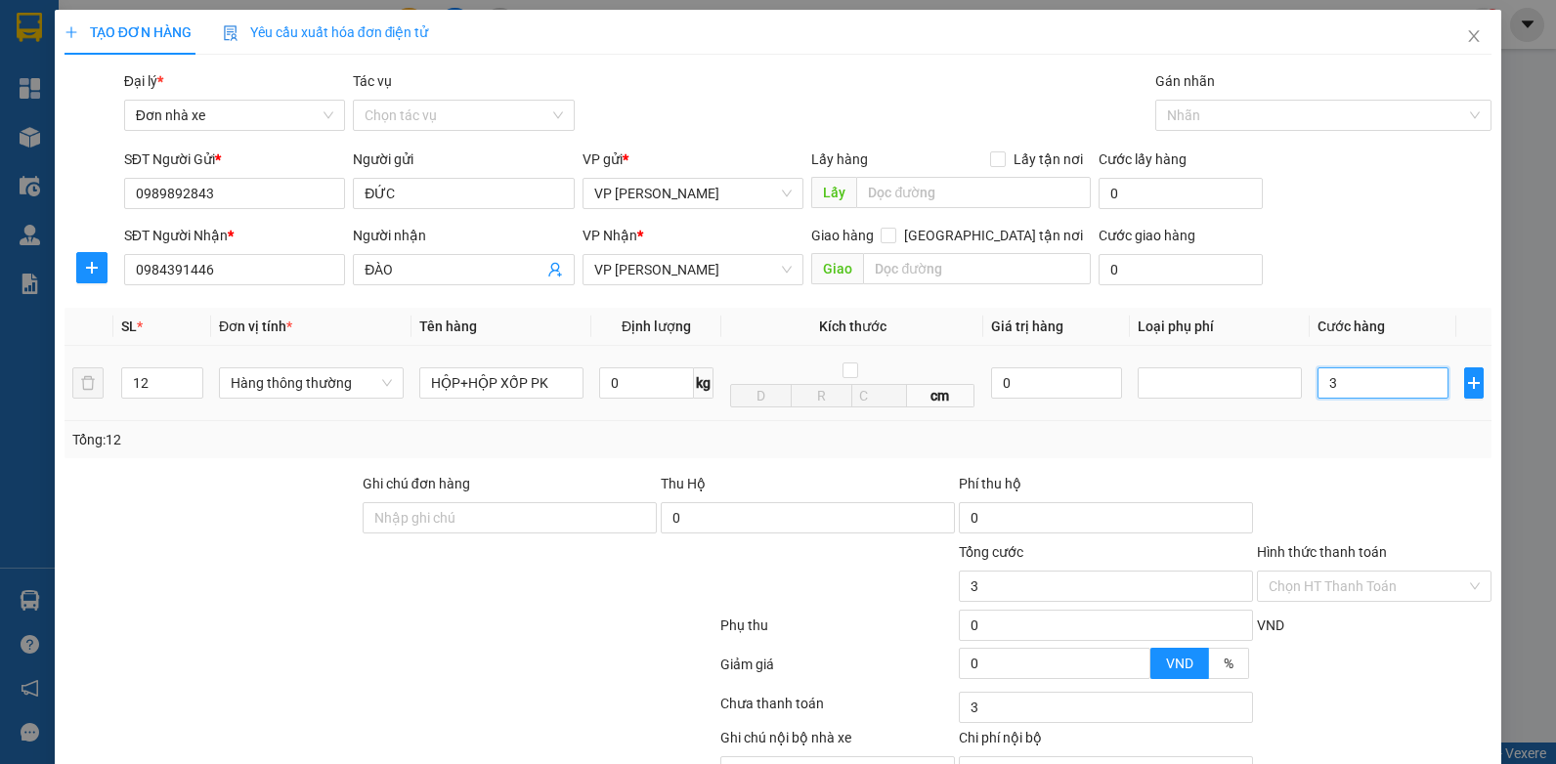
type input "32"
type input "320"
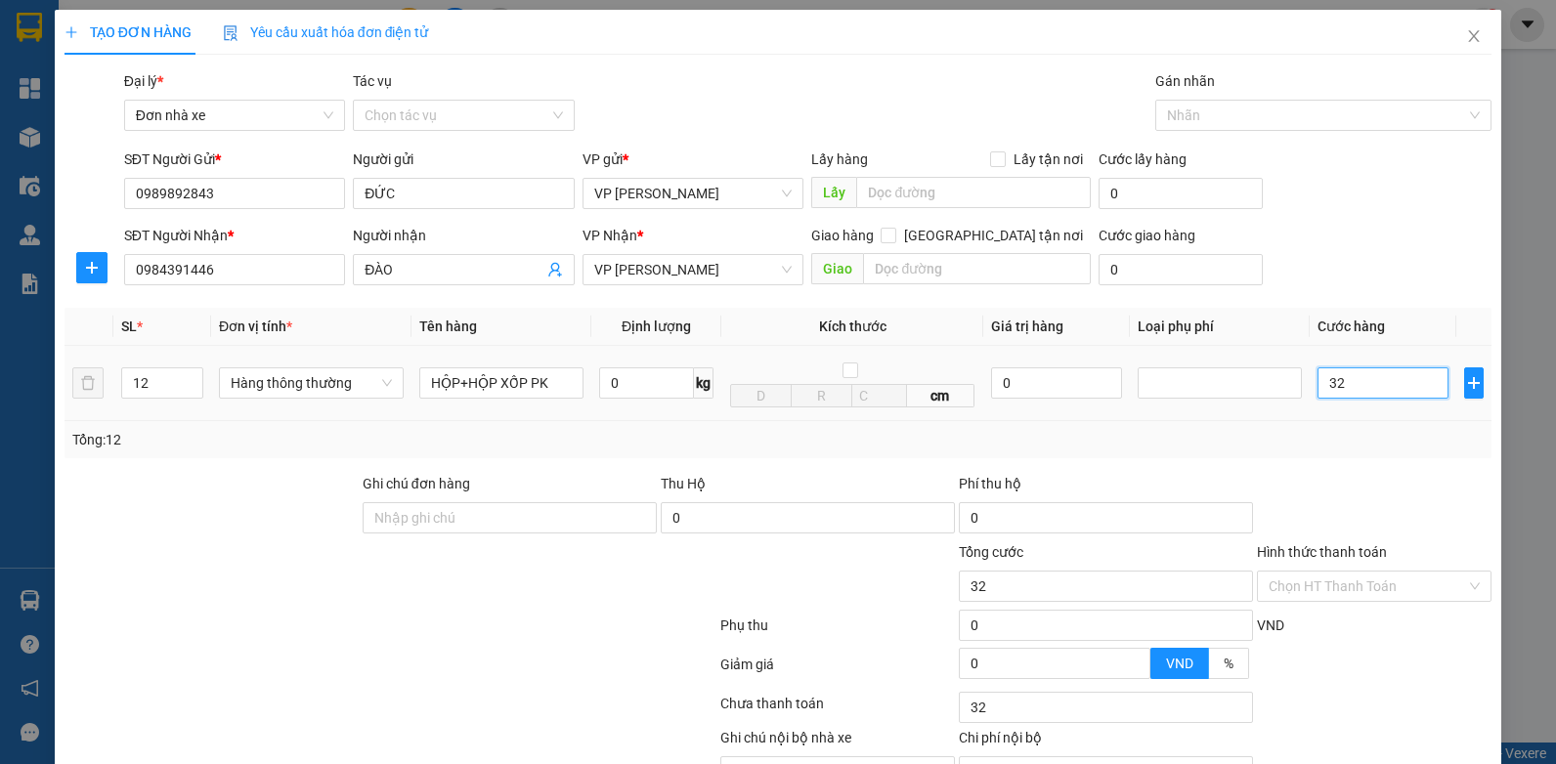
type input "320"
type input "320.000"
click at [1339, 434] on div "Tổng: 12" at bounding box center [778, 440] width 1412 height 22
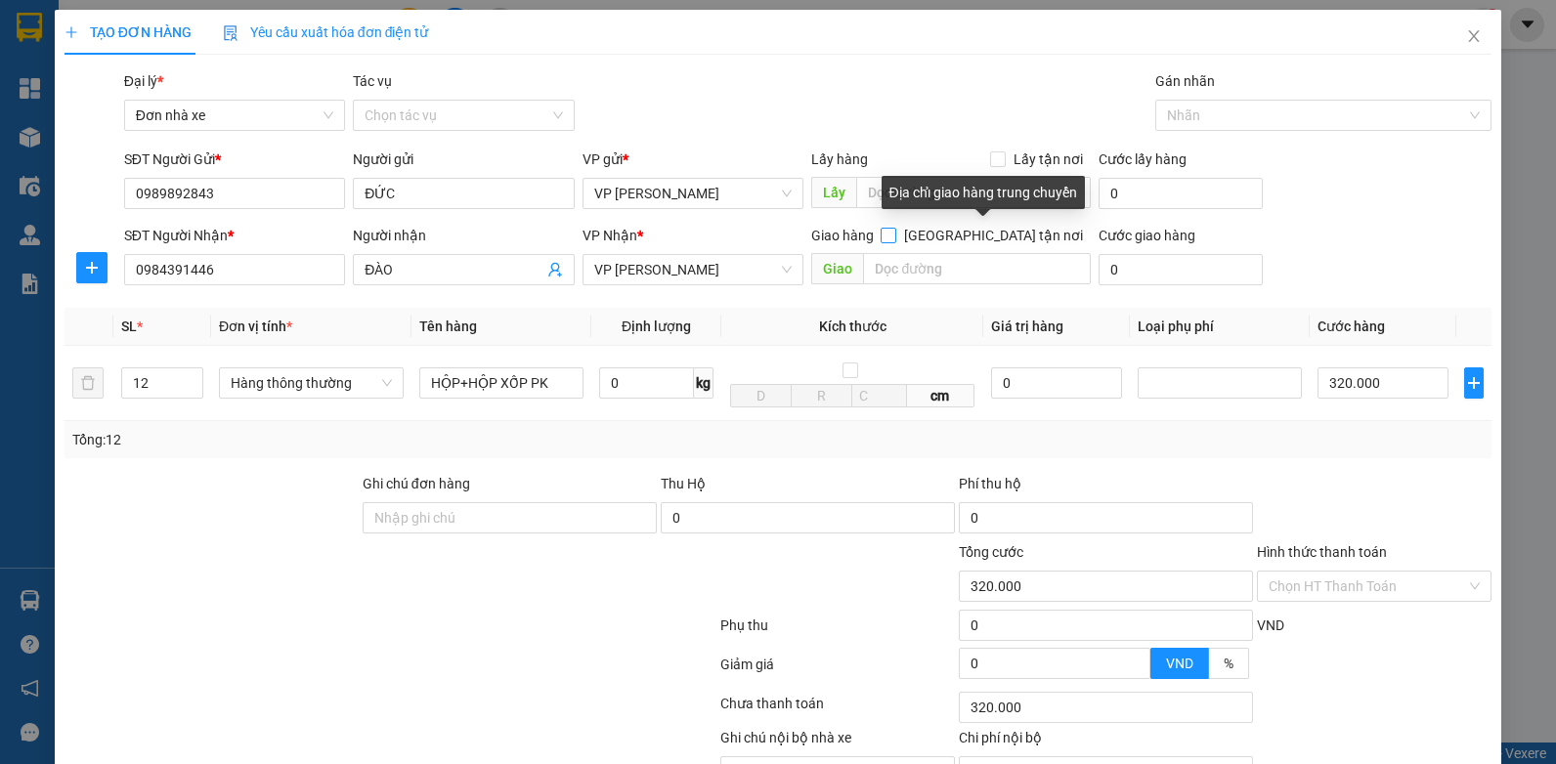
click at [894, 233] on input "[GEOGRAPHIC_DATA] tận nơi" at bounding box center [888, 235] width 14 height 14
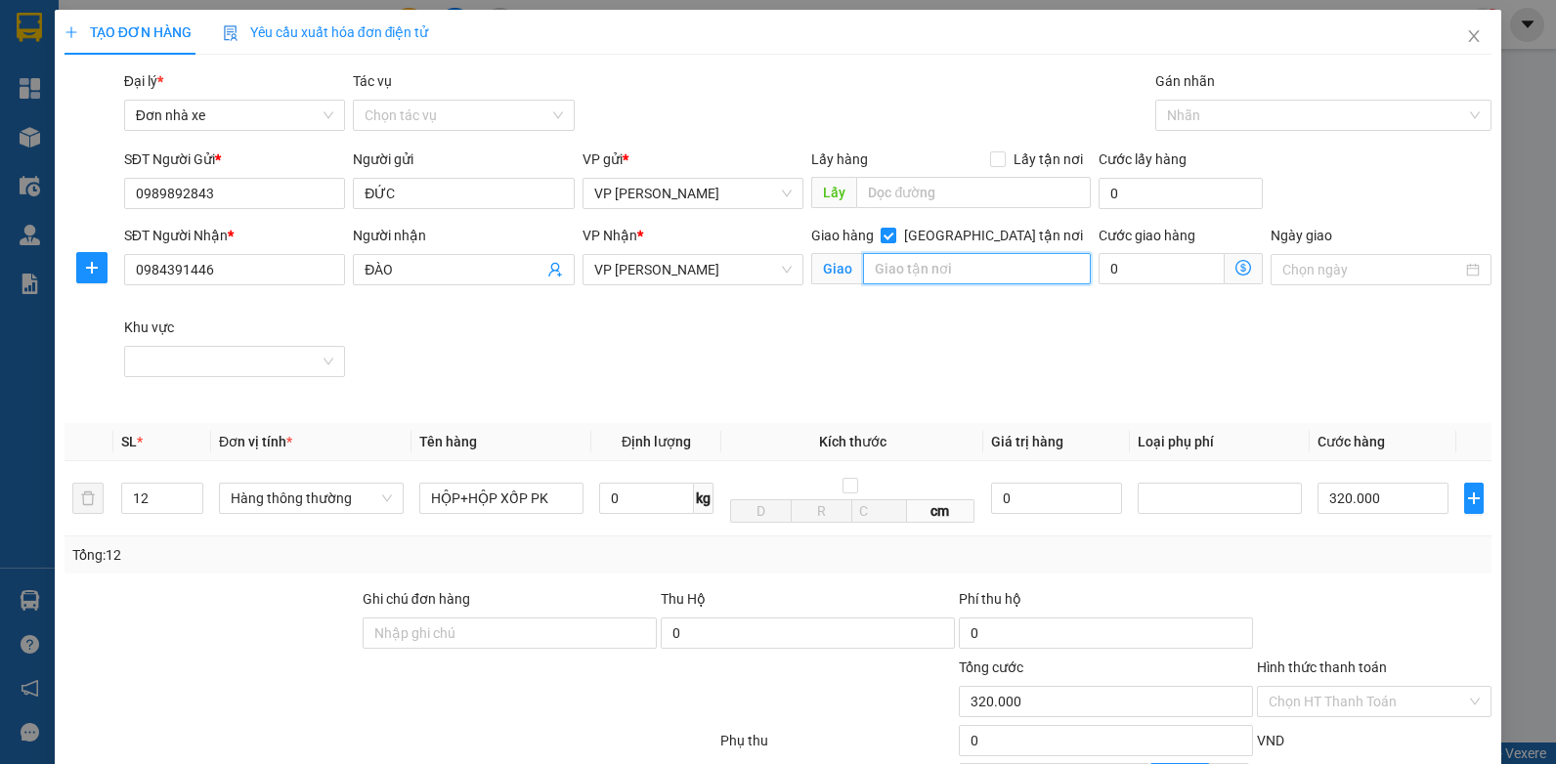
click at [955, 273] on input "text" at bounding box center [976, 268] width 227 height 31
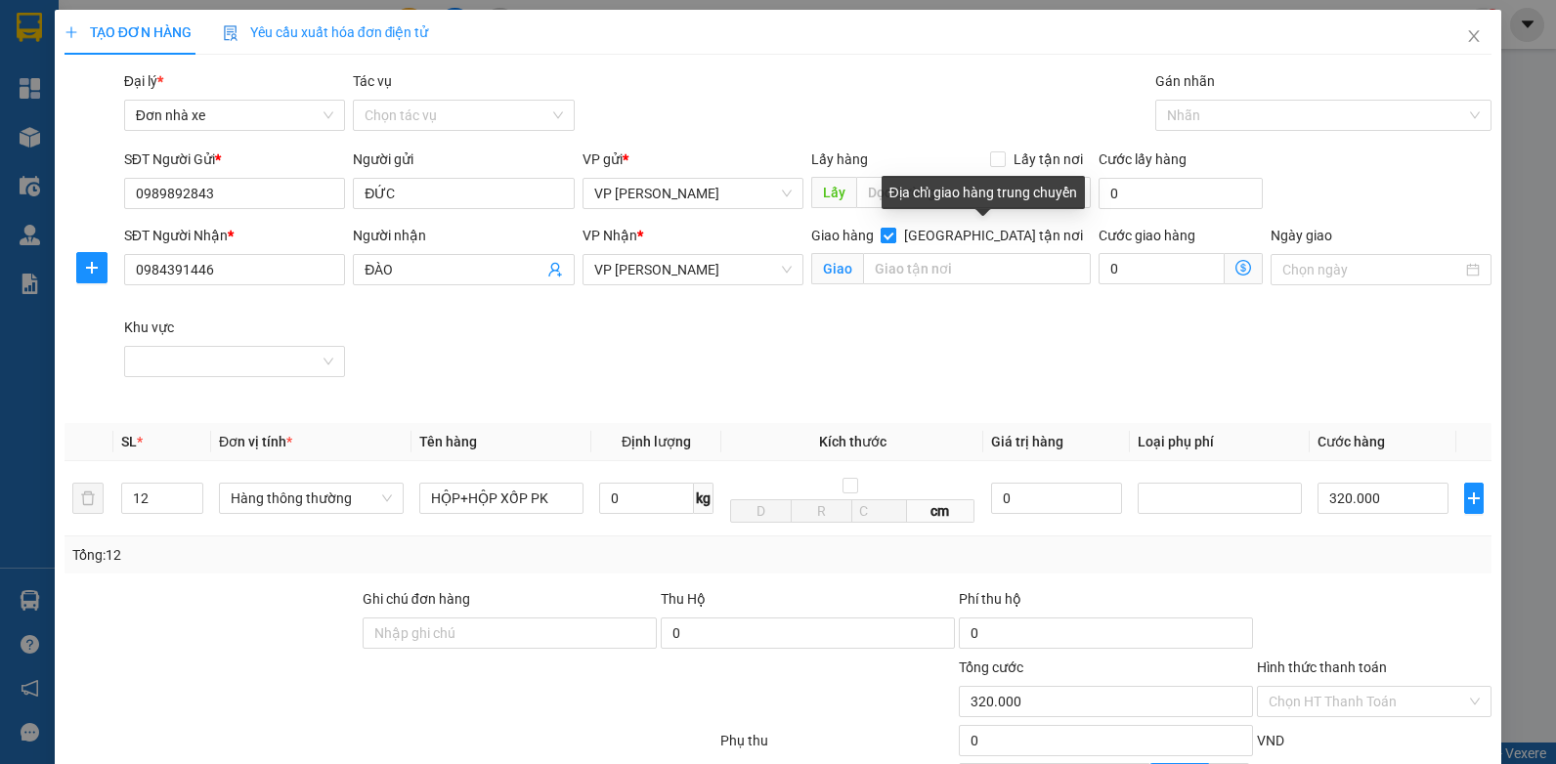
click at [894, 237] on input "[GEOGRAPHIC_DATA] tận nơi" at bounding box center [888, 235] width 14 height 14
checkbox input "false"
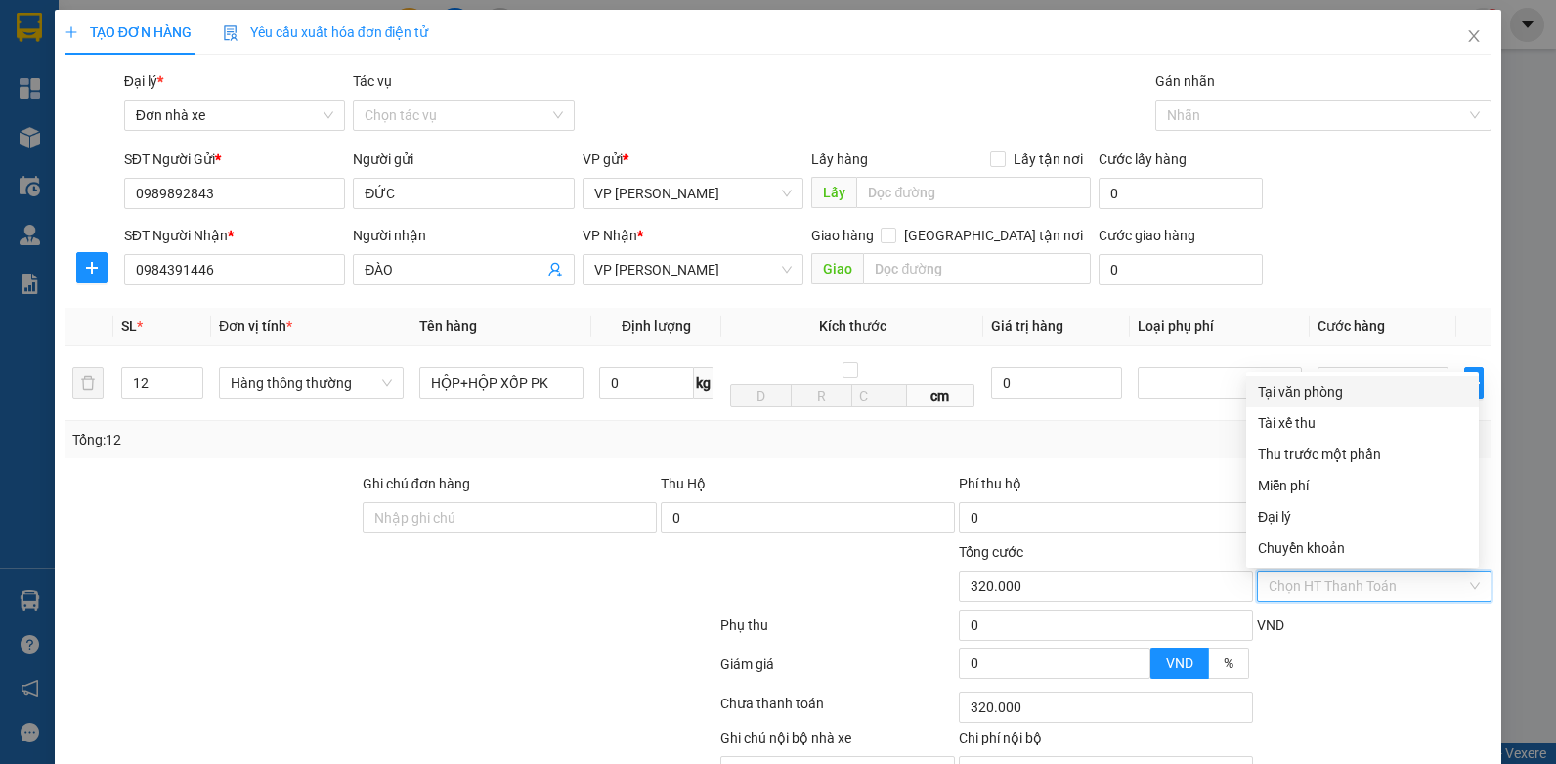
click at [1324, 582] on input "Hình thức thanh toán" at bounding box center [1367, 586] width 197 height 29
click at [1301, 394] on div "Tại văn phòng" at bounding box center [1362, 392] width 209 height 22
type input "0"
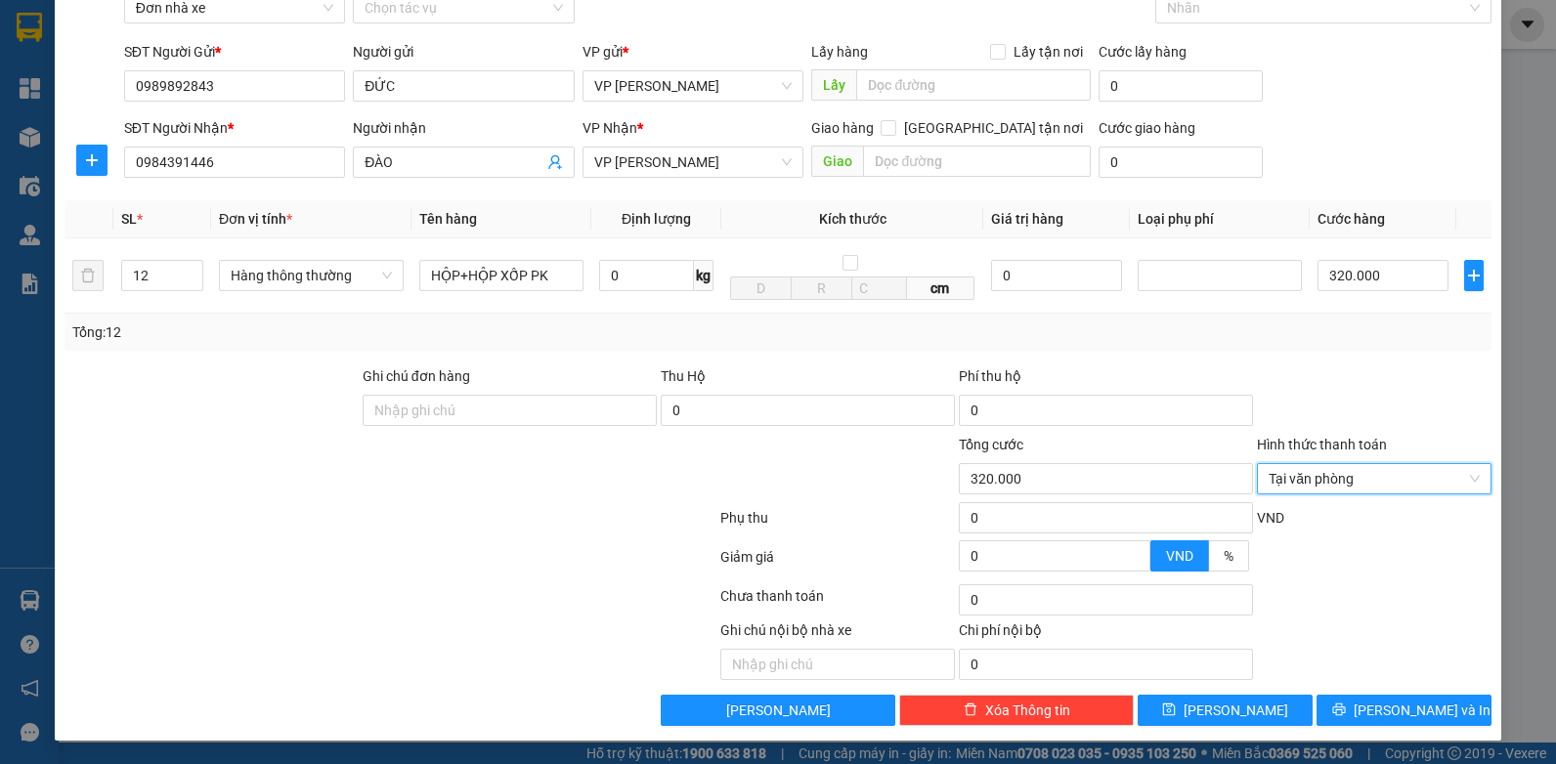
scroll to position [108, 0]
click at [1398, 713] on span "[PERSON_NAME] và In" at bounding box center [1422, 711] width 137 height 22
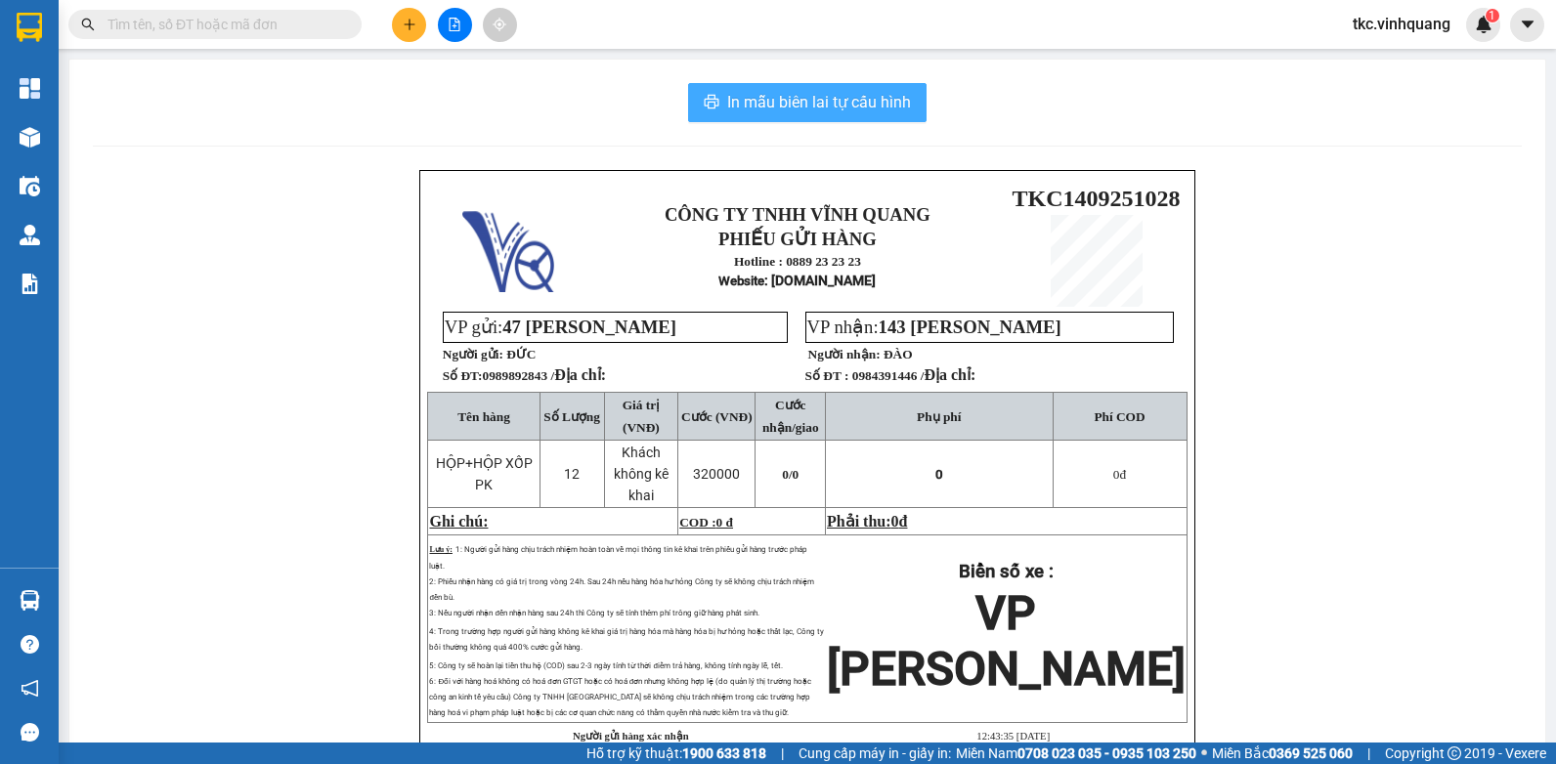
click at [810, 103] on span "In mẫu biên lai tự cấu hình" at bounding box center [819, 102] width 184 height 24
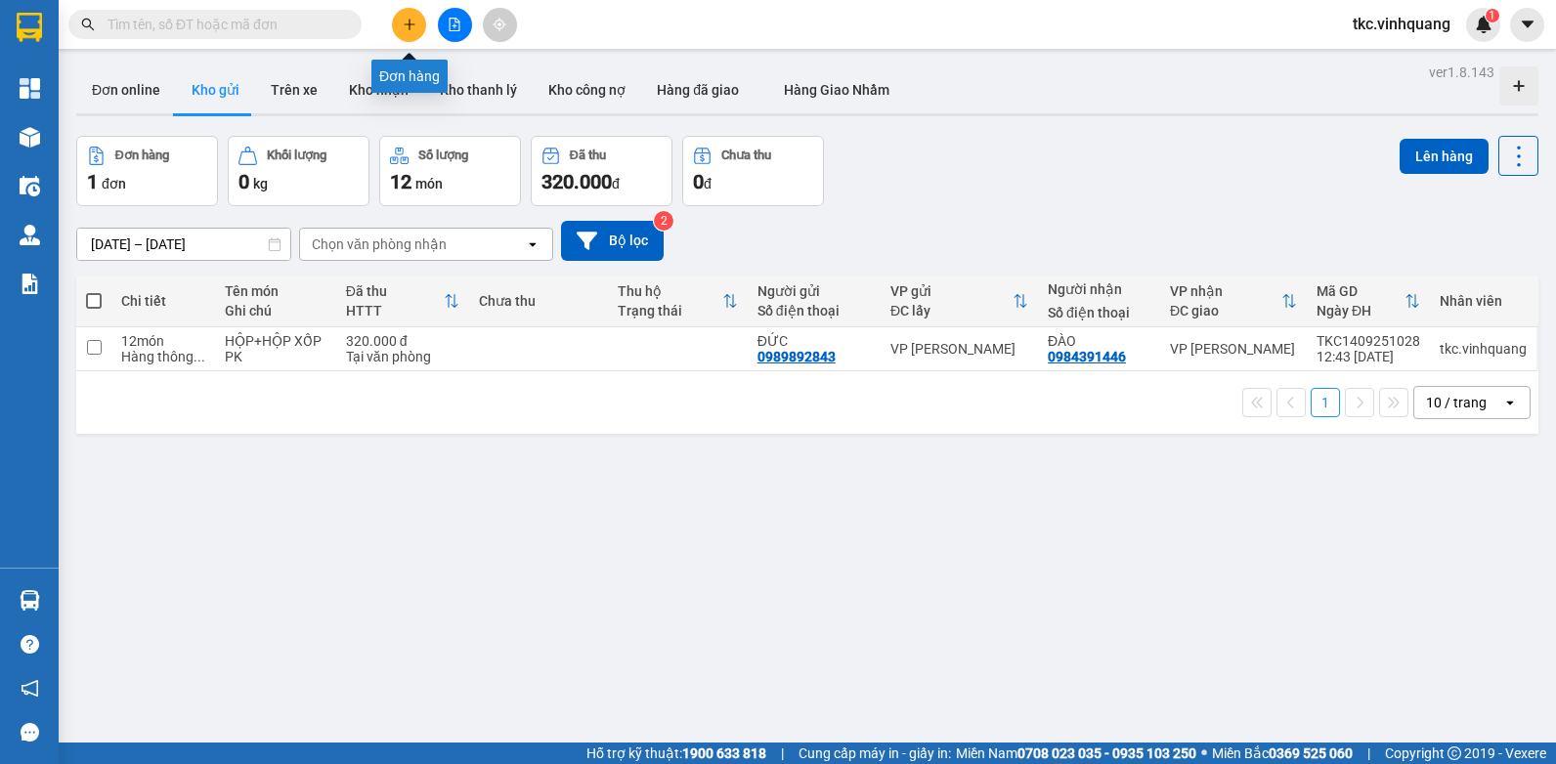
click at [407, 31] on button at bounding box center [409, 25] width 34 height 34
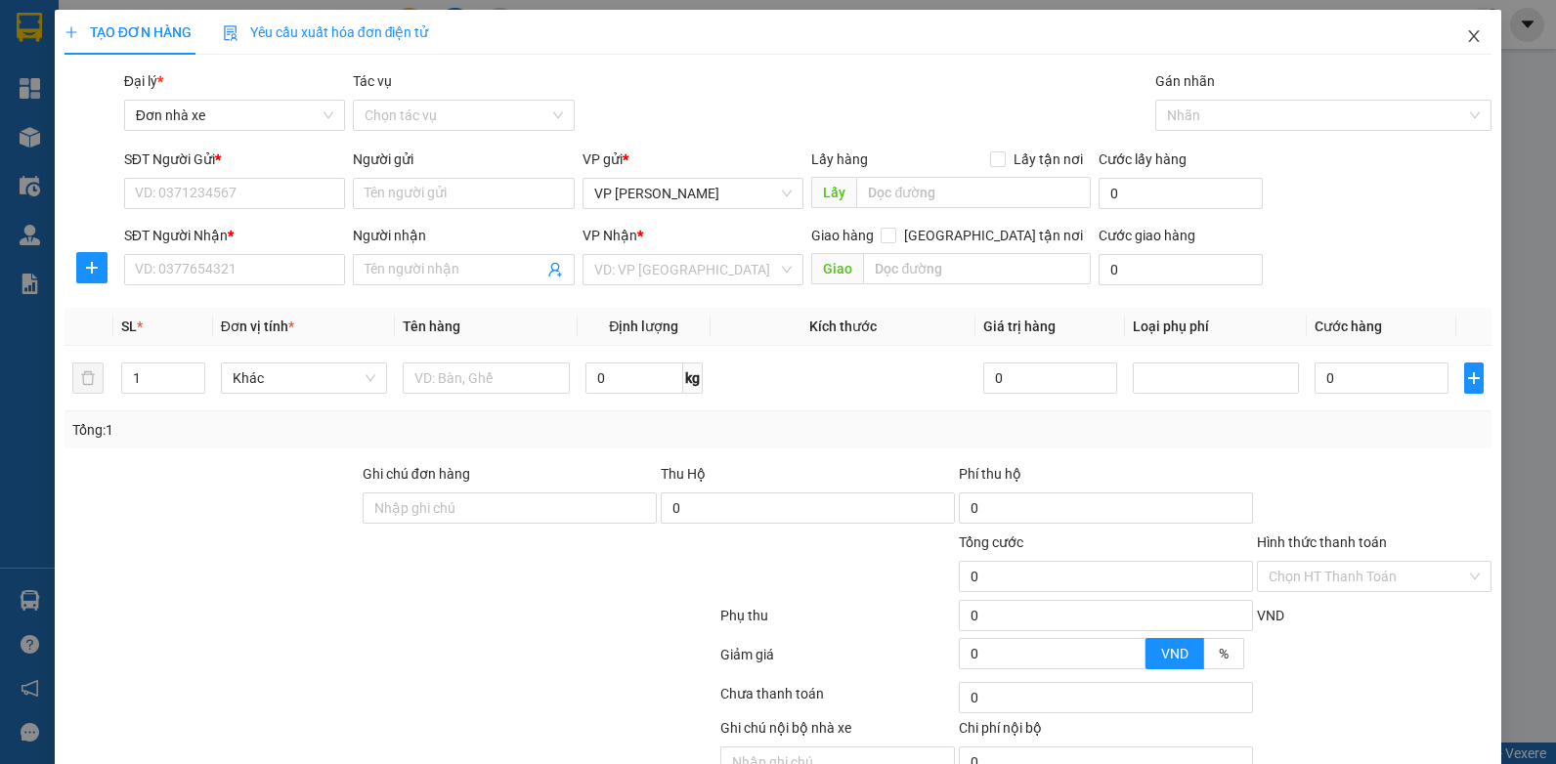
click at [1466, 38] on icon "close" at bounding box center [1474, 36] width 16 height 16
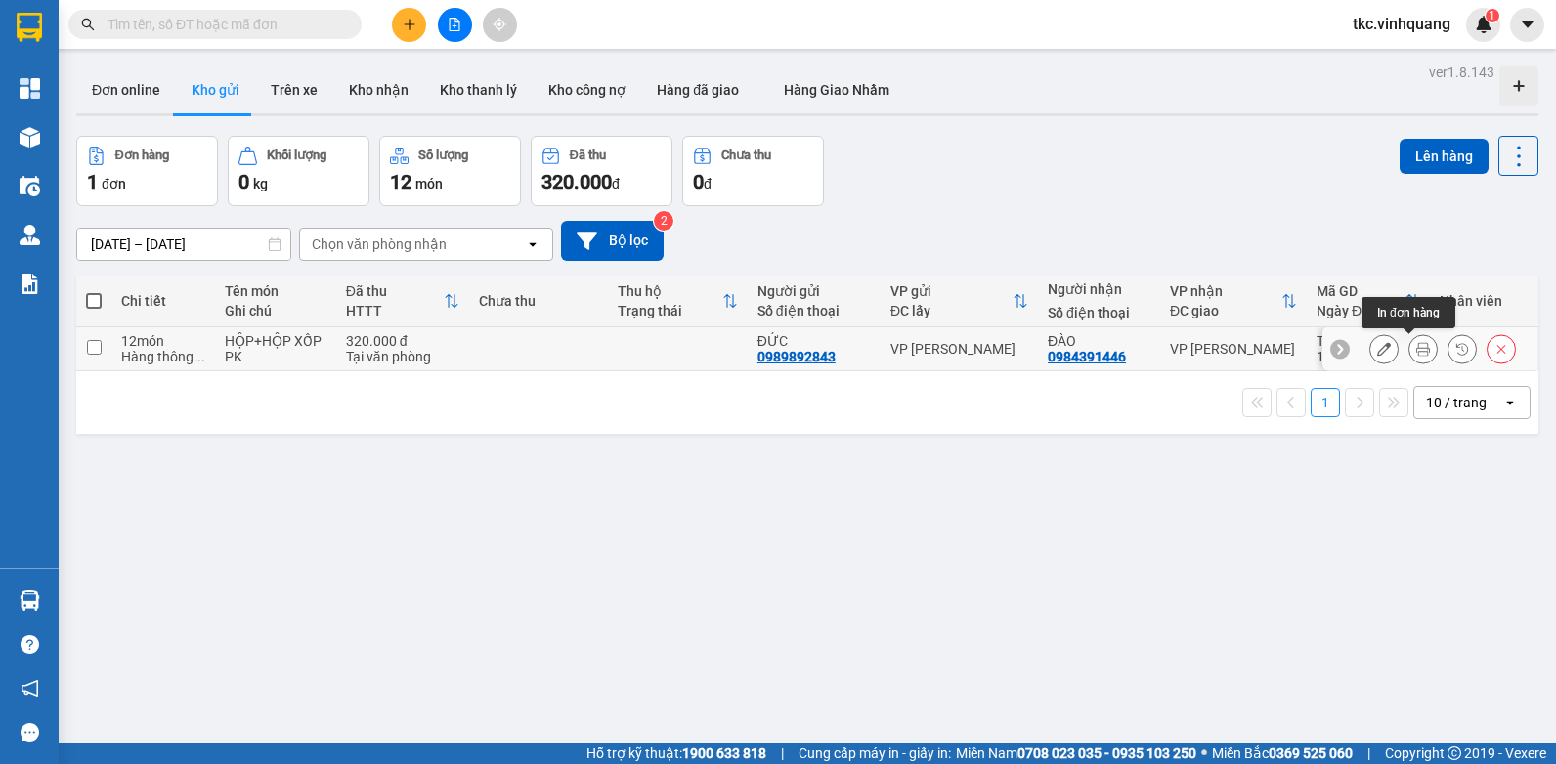
click at [1416, 347] on icon at bounding box center [1423, 349] width 14 height 14
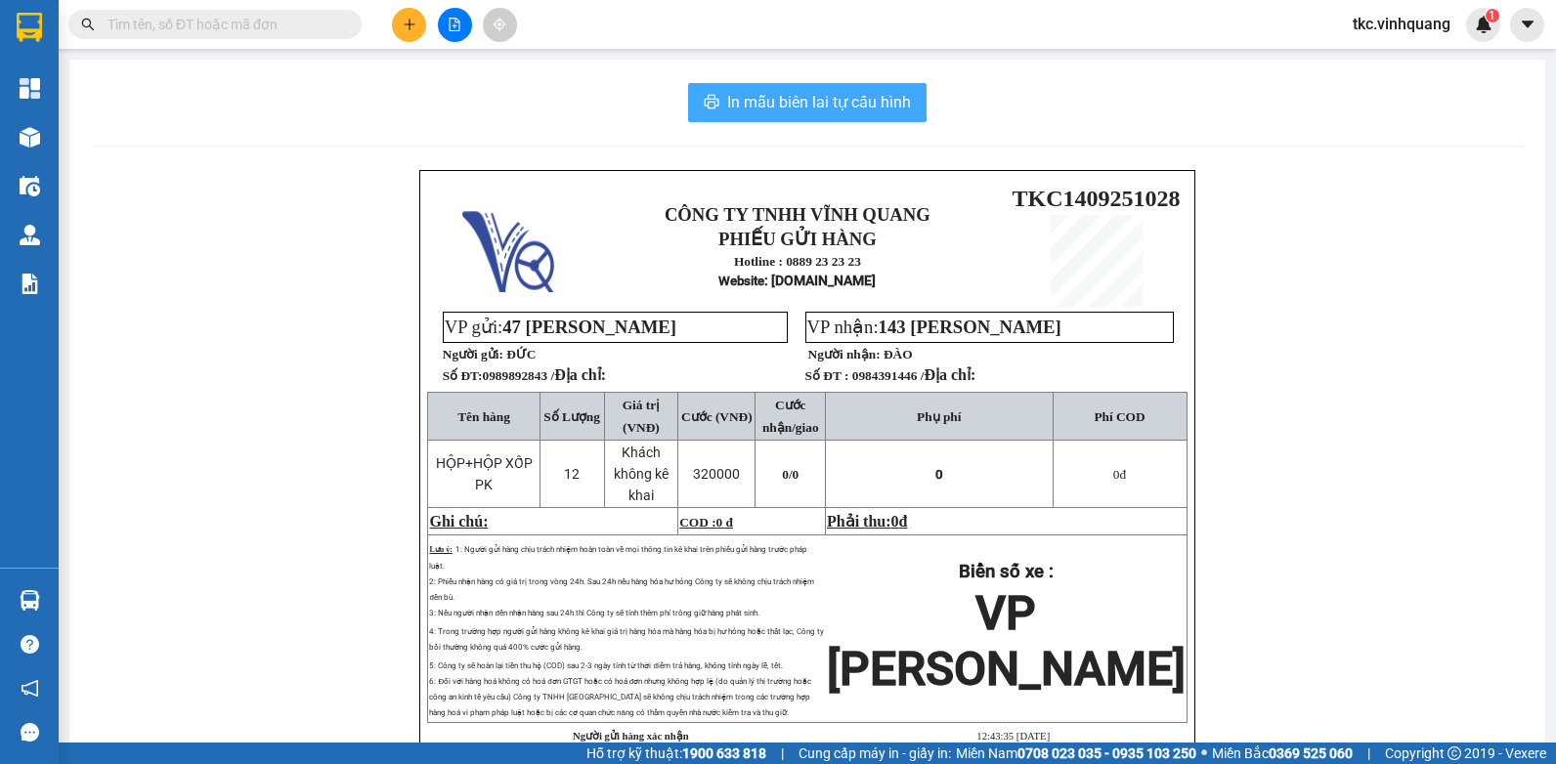
click at [776, 96] on span "In mẫu biên lai tự cấu hình" at bounding box center [819, 102] width 184 height 24
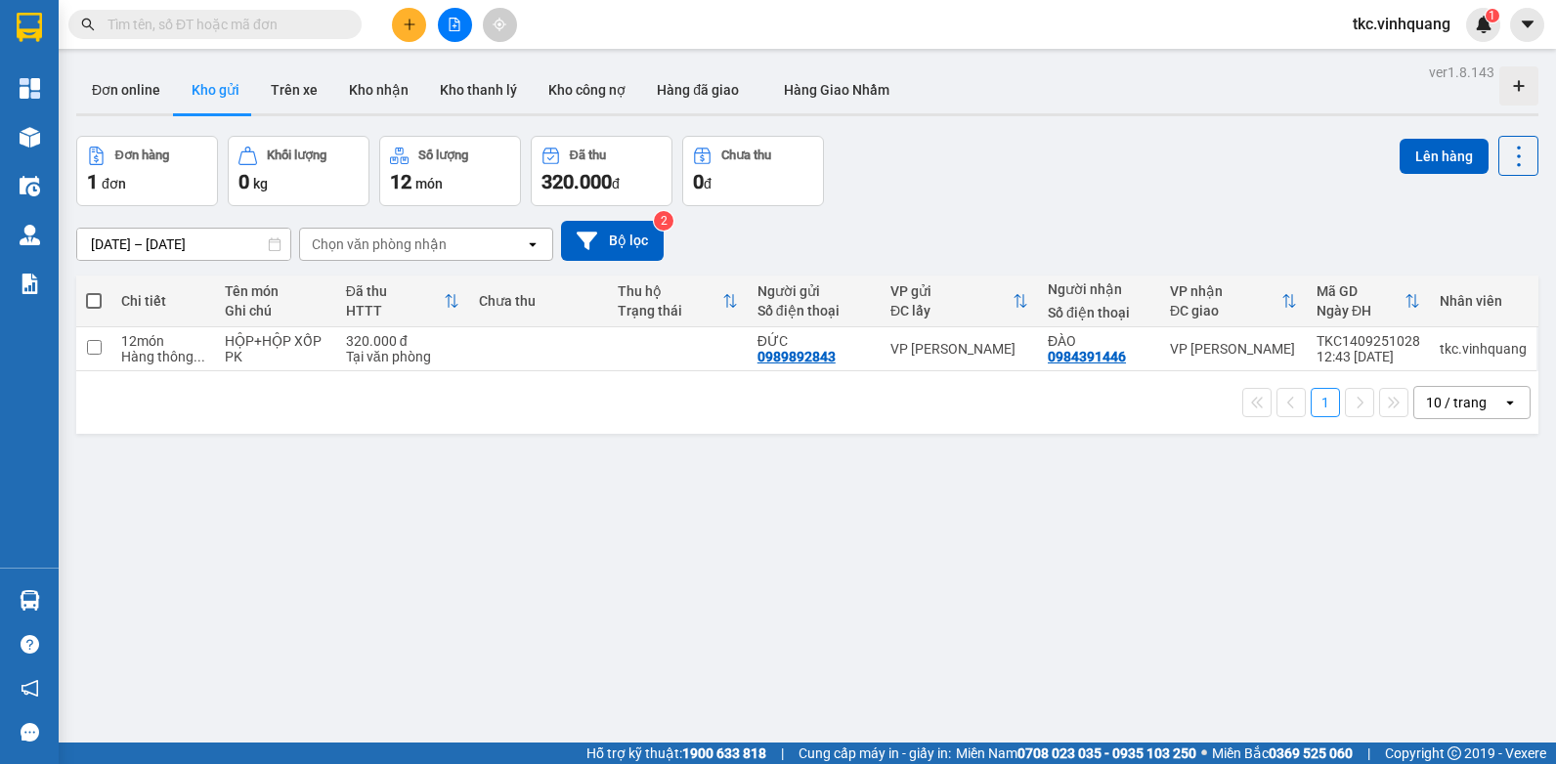
click at [1121, 172] on div "Đơn hàng 1 đơn Khối lượng 0 kg Số lượng 12 món Đã thu 320.000 đ Chưa thu 0 đ Lê…" at bounding box center [807, 171] width 1462 height 70
click at [1068, 224] on div "[DATE] – [DATE] Press the down arrow key to interact with the calendar and sele…" at bounding box center [807, 241] width 1462 height 40
click at [933, 419] on div "1 10 / trang open" at bounding box center [807, 402] width 1462 height 63
